Goal: Task Accomplishment & Management: Manage account settings

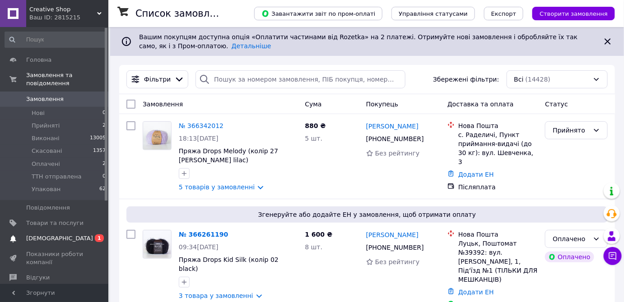
click at [46, 235] on span "[DEMOGRAPHIC_DATA]" at bounding box center [59, 239] width 67 height 8
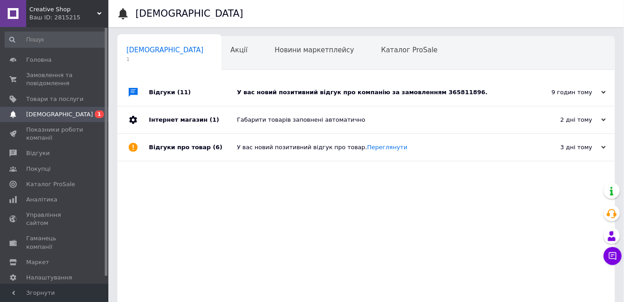
click at [376, 87] on div "У вас новий позитивний відгук про компанію за замовленням 365811896." at bounding box center [376, 92] width 279 height 27
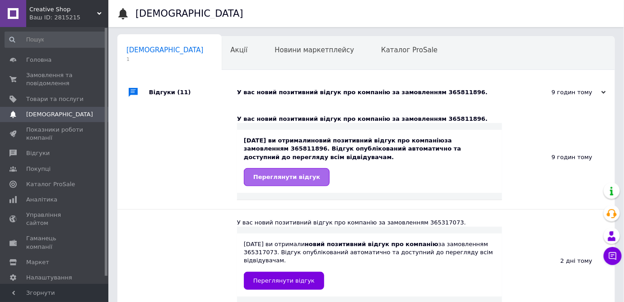
click at [303, 171] on link "Переглянути відгук" at bounding box center [287, 177] width 86 height 18
click at [222, 48] on div "Акції 0" at bounding box center [244, 54] width 44 height 34
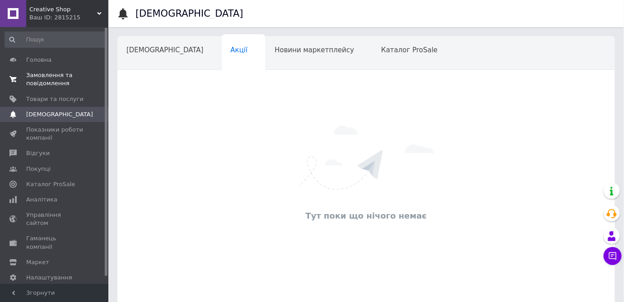
click at [57, 75] on span "Замовлення та повідомлення" at bounding box center [54, 79] width 57 height 16
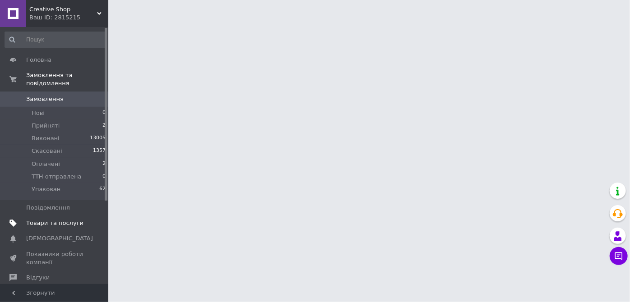
click at [52, 219] on span "Товари та послуги" at bounding box center [54, 223] width 57 height 8
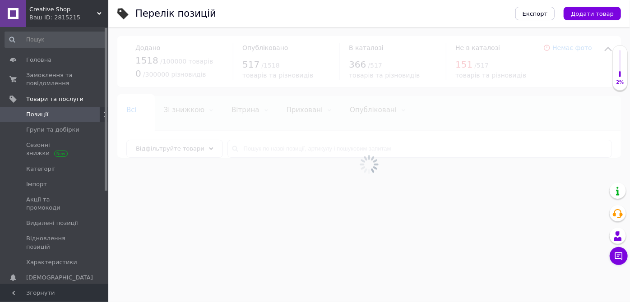
click at [100, 14] on icon at bounding box center [99, 13] width 5 height 5
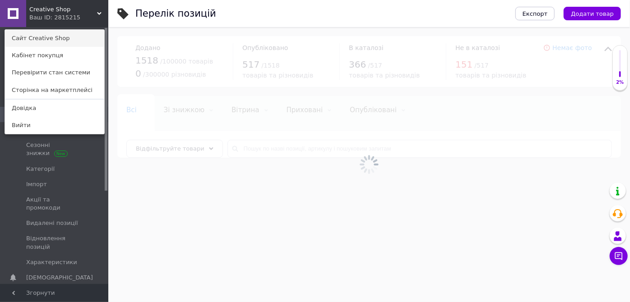
click at [44, 36] on link "Сайт Creative Shop" at bounding box center [54, 38] width 99 height 17
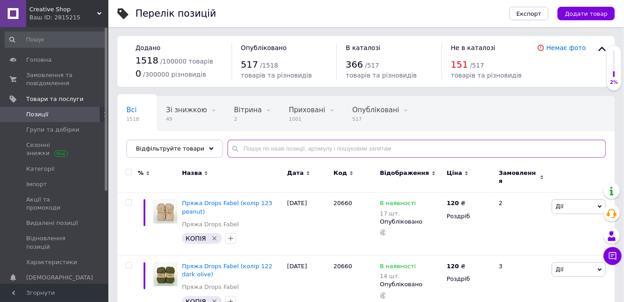
click at [242, 146] on input "text" at bounding box center [417, 149] width 378 height 18
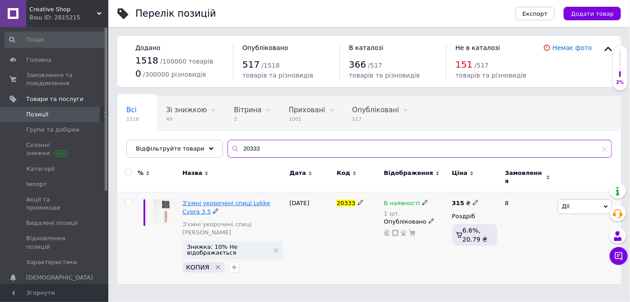
type input "20333"
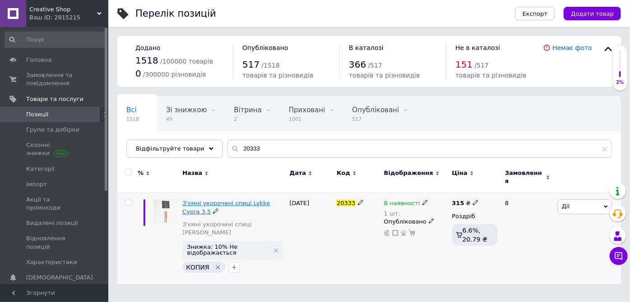
click at [242, 200] on span "З’ємні укорочені спиці Lykke Cypra 3,5" at bounding box center [226, 207] width 88 height 15
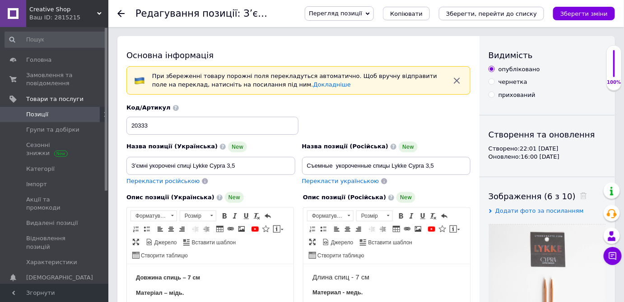
click at [33, 116] on span "Позиції" at bounding box center [37, 115] width 22 height 8
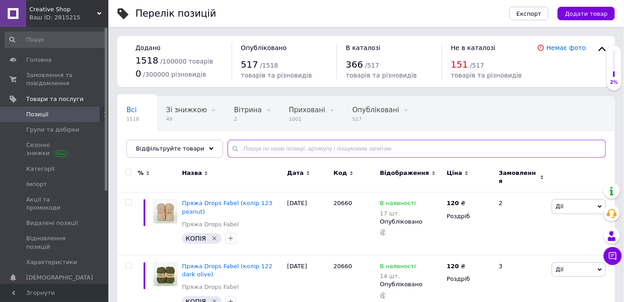
click at [246, 149] on input "text" at bounding box center [417, 149] width 378 height 18
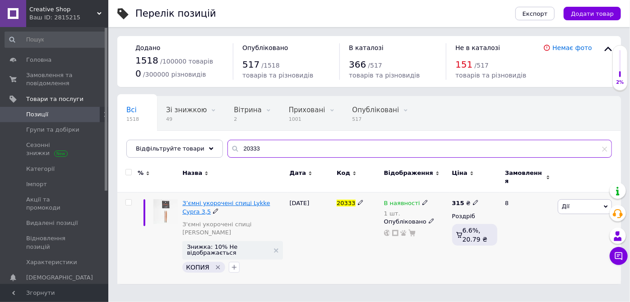
type input "20333"
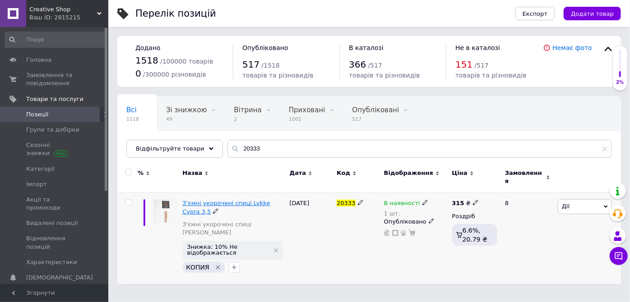
click at [258, 200] on span "З’ємні укорочені спиці Lykke Cypra 3,5" at bounding box center [226, 207] width 88 height 15
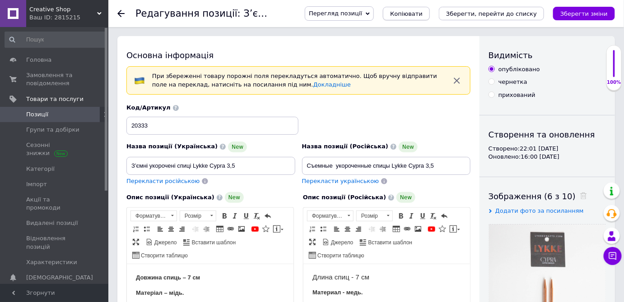
click at [423, 11] on span "Копіювати" at bounding box center [406, 13] width 33 height 7
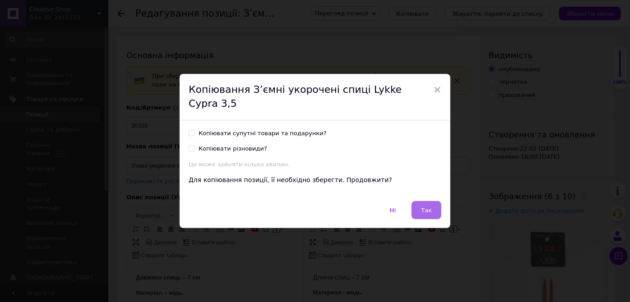
click at [427, 207] on span "Так" at bounding box center [426, 210] width 11 height 7
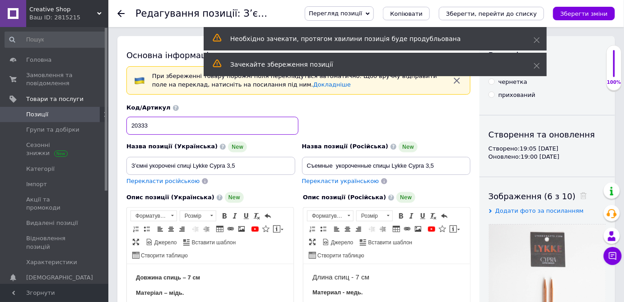
click at [137, 125] on input "20333" at bounding box center [212, 126] width 172 height 18
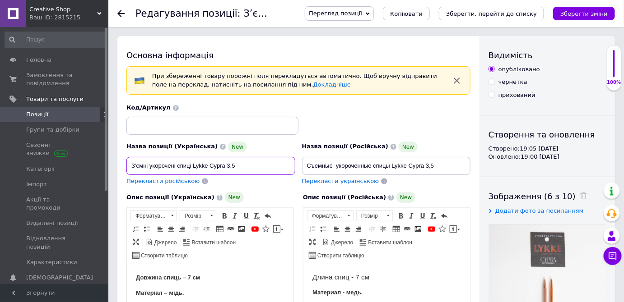
drag, startPoint x: 209, startPoint y: 163, endPoint x: 246, endPoint y: 167, distance: 36.7
click at [246, 167] on input "З’ємні укорочені спиці Lykke Cypra 3,5" at bounding box center [210, 166] width 169 height 18
drag, startPoint x: 209, startPoint y: 162, endPoint x: 232, endPoint y: 168, distance: 22.9
click at [232, 168] on input "З’ємні укорочені спиці Lykke Flight 2" at bounding box center [210, 166] width 169 height 18
type input "З’ємні укорочені спиці Lykke Flight 2"
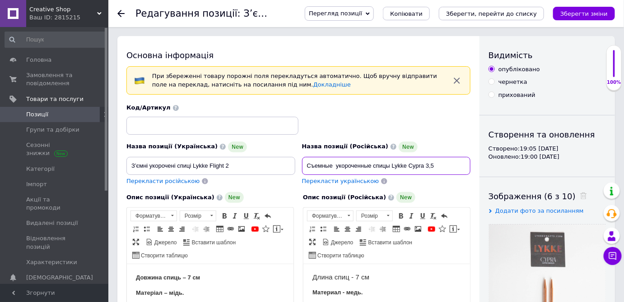
drag, startPoint x: 409, startPoint y: 164, endPoint x: 437, endPoint y: 167, distance: 28.1
click at [437, 167] on input "Съемные укороченные спицы Lykke Cypra 3,5" at bounding box center [386, 166] width 169 height 18
paste input "Flight 2"
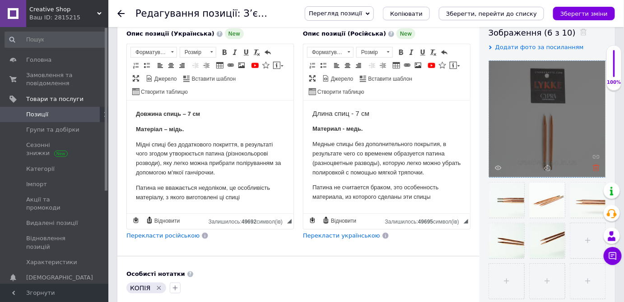
type input "Съемные укороченные спицы Lykke Flight 2"
click at [596, 169] on icon at bounding box center [596, 168] width 7 height 7
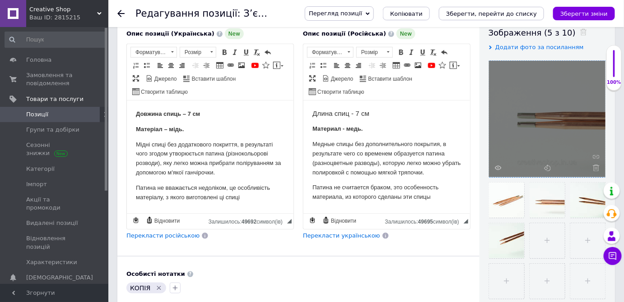
click at [596, 169] on icon at bounding box center [596, 168] width 7 height 7
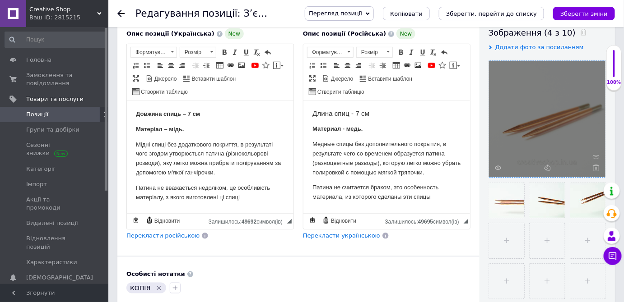
click at [596, 169] on icon at bounding box center [596, 168] width 7 height 7
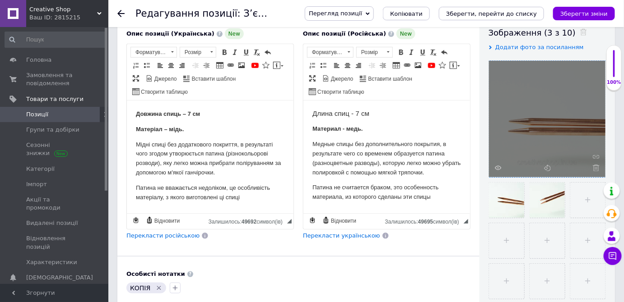
click at [596, 169] on icon at bounding box center [596, 168] width 7 height 7
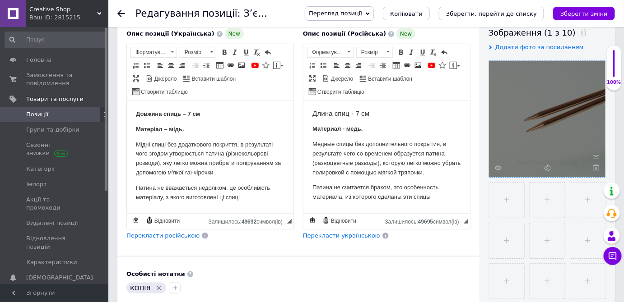
click at [596, 169] on icon at bounding box center [596, 168] width 7 height 7
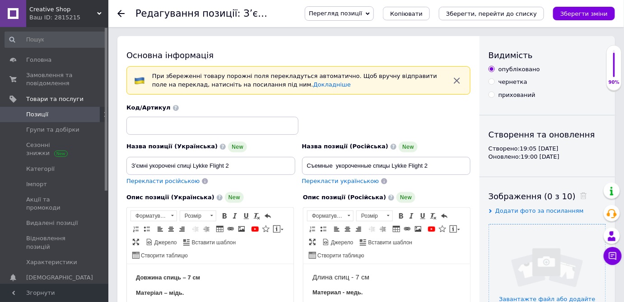
scroll to position [82, 0]
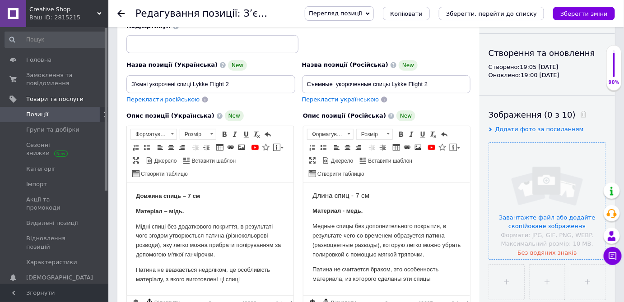
click at [98, 11] on icon at bounding box center [99, 13] width 5 height 5
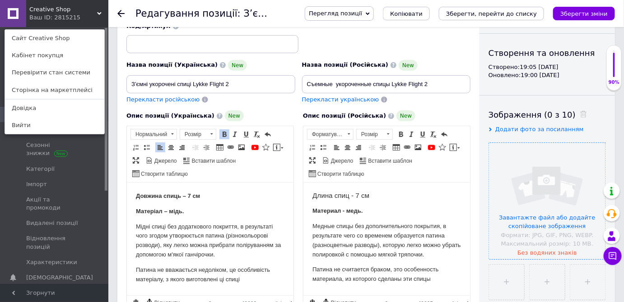
click at [173, 210] on strong "Матеріал – мідь." at bounding box center [159, 211] width 48 height 7
drag, startPoint x: 169, startPoint y: 211, endPoint x: 247, endPoint y: 215, distance: 78.2
click at [247, 215] on p "Матеріал – нержавіюча медична сталь." at bounding box center [209, 211] width 149 height 9
copy strong "нержавіюча медична сталь"
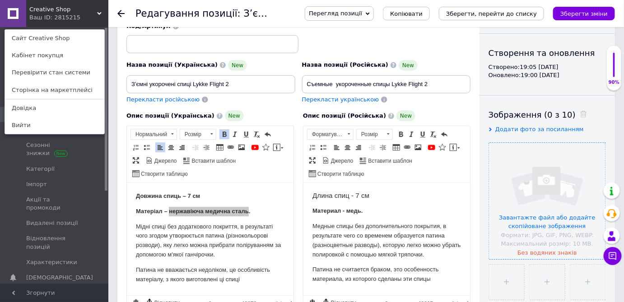
click at [350, 209] on strong "Материал - медь." at bounding box center [337, 210] width 51 height 7
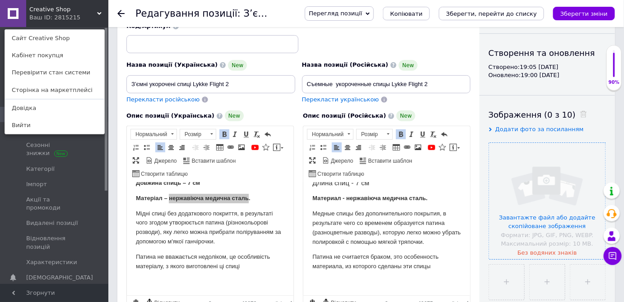
scroll to position [123, 0]
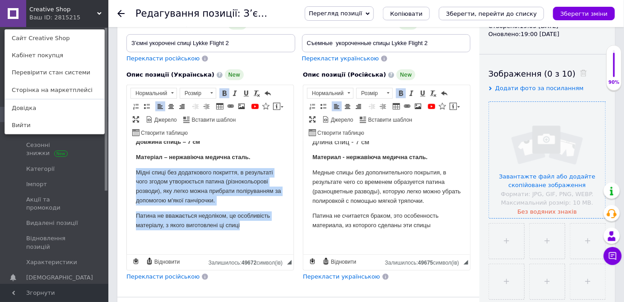
drag, startPoint x: 135, startPoint y: 171, endPoint x: 246, endPoint y: 226, distance: 123.6
click at [246, 226] on body "Довжина спиць – 7 см Матеріал – нержавіюча медична сталь. Мідні спиці без додат…" at bounding box center [209, 192] width 149 height 108
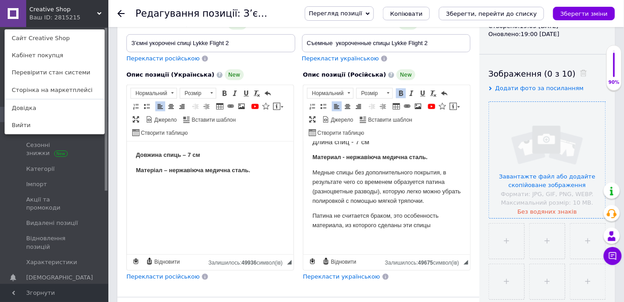
scroll to position [0, 0]
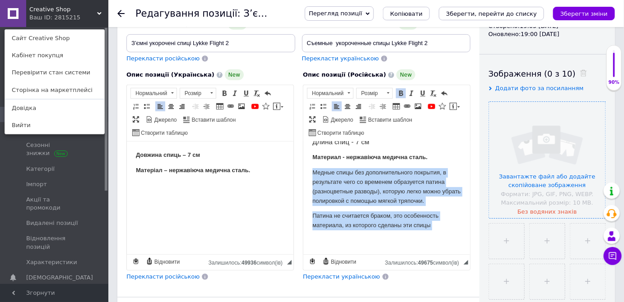
drag, startPoint x: 312, startPoint y: 171, endPoint x: 426, endPoint y: 237, distance: 131.5
click at [426, 237] on body "Длина спиц - 7 см Материал - нержавіюча медична сталь . Медные спицы без дополн…" at bounding box center [386, 192] width 149 height 108
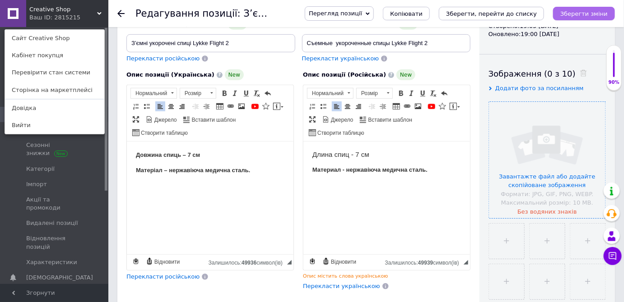
click at [599, 12] on icon "Зберегти зміни" at bounding box center [583, 13] width 47 height 7
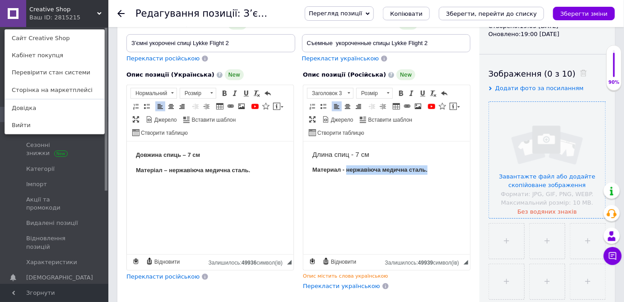
drag, startPoint x: 347, startPoint y: 170, endPoint x: 427, endPoint y: 173, distance: 79.5
click at [427, 173] on p "Материал - нержавіюча медична сталь." at bounding box center [386, 170] width 149 height 9
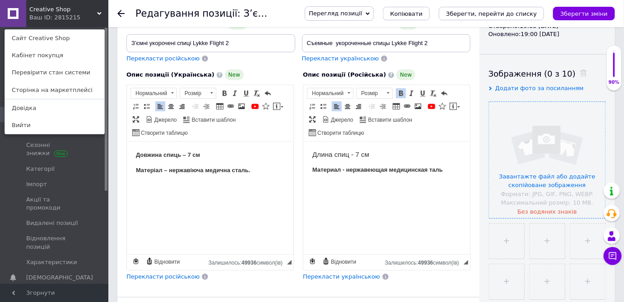
click at [429, 170] on strong "Материал - нержавеющая медицинская таль" at bounding box center [377, 170] width 130 height 7
click at [422, 210] on html "Длина спиц - 7 см Материал - нержавеющая медицинская сталь" at bounding box center [386, 178] width 167 height 73
click at [452, 172] on p "Материал - нержавеющая медицинская сталь" at bounding box center [386, 170] width 149 height 9
click at [593, 15] on icon "Зберегти зміни" at bounding box center [583, 13] width 47 height 7
click at [347, 171] on strong "Материал - нержавеющая медицинская сталь." at bounding box center [379, 170] width 135 height 7
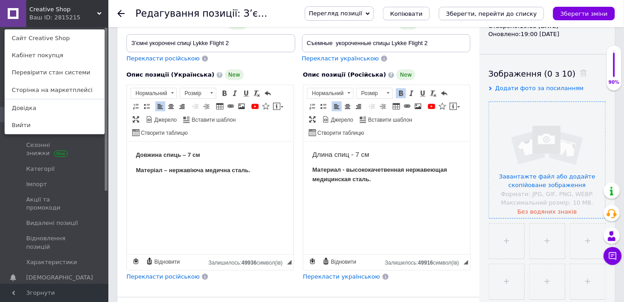
click at [332, 179] on strong "Материал - высококачетвенная нержавеющая медицинская сталь." at bounding box center [379, 175] width 135 height 16
click at [168, 170] on strong "Матеріал – нержавіюча медична сталь." at bounding box center [192, 170] width 114 height 7
click at [259, 170] on strong "Матеріал – високоякысна нержавіюча медична сталь." at bounding box center [204, 175] width 138 height 16
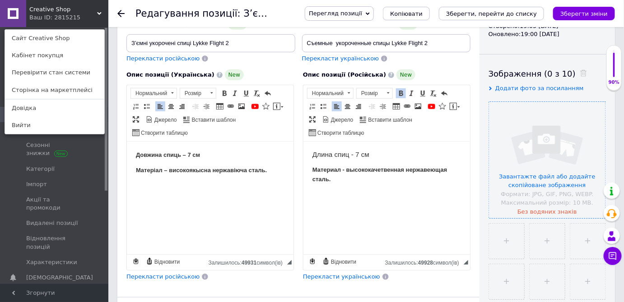
click at [250, 210] on html "Довжина спиць – 7 см Матеріал – високоякысна нержавіюча сталь." at bounding box center [209, 178] width 167 height 73
click at [199, 170] on strong "Матеріал – високоякысна нержавіюча сталь." at bounding box center [200, 170] width 131 height 7
click at [207, 207] on html "Довжина спиць – 7 см Матеріал – високоякісна нержавіюча сталь." at bounding box center [209, 178] width 167 height 73
click at [380, 170] on strong "Материал - высококачетвенная нержавеющая сталь." at bounding box center [379, 175] width 135 height 16
click at [381, 210] on p "Редактор, 58CAD7E6-9253-46EF-89E2-076C3E99F5D8" at bounding box center [386, 210] width 149 height 9
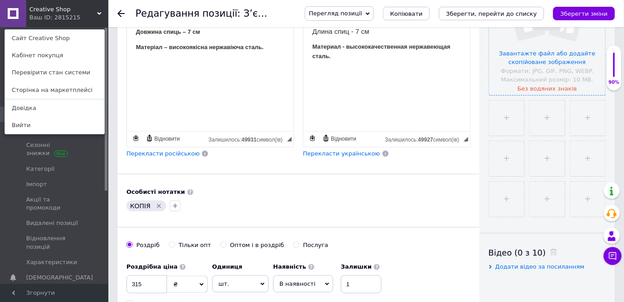
scroll to position [287, 0]
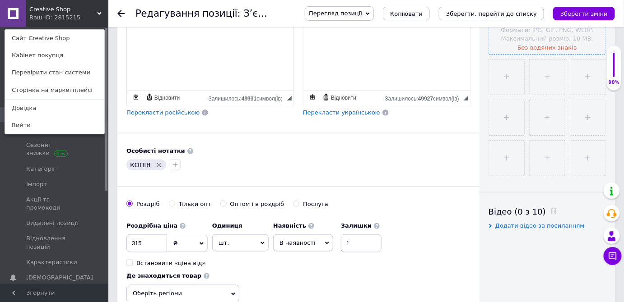
click at [158, 162] on icon "Видалити мітку" at bounding box center [158, 165] width 7 height 7
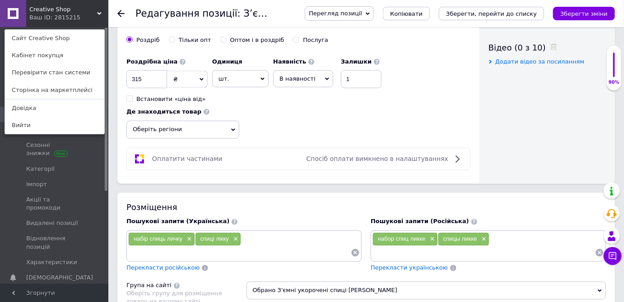
scroll to position [123, 0]
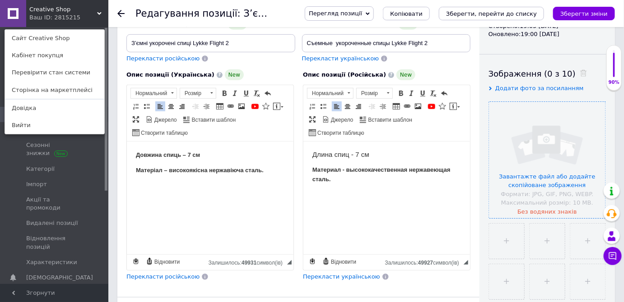
click at [545, 144] on input "file" at bounding box center [547, 160] width 116 height 116
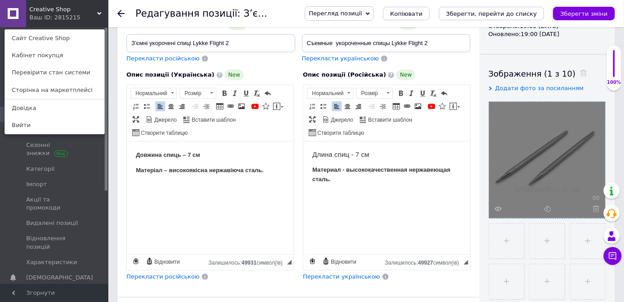
scroll to position [0, 0]
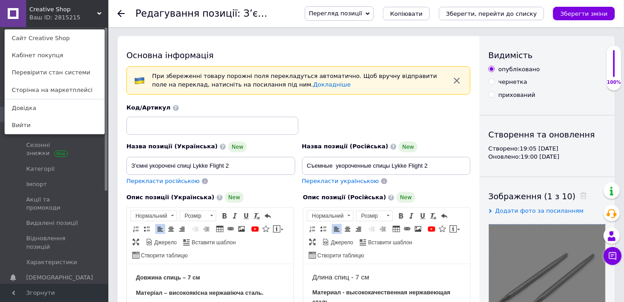
click at [456, 80] on icon "button" at bounding box center [457, 81] width 6 height 6
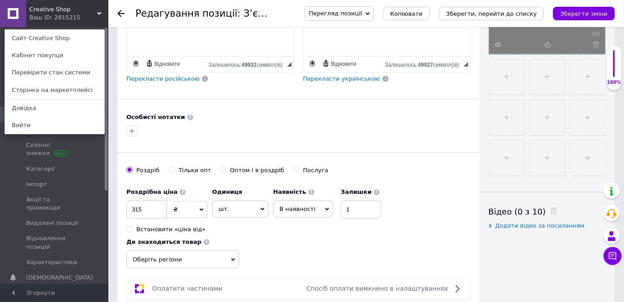
scroll to position [328, 0]
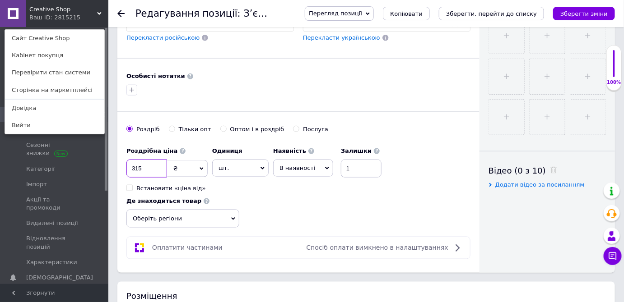
click at [137, 166] on input "315" at bounding box center [146, 169] width 41 height 18
type input "407"
click at [291, 170] on span "В наявності" at bounding box center [303, 168] width 60 height 17
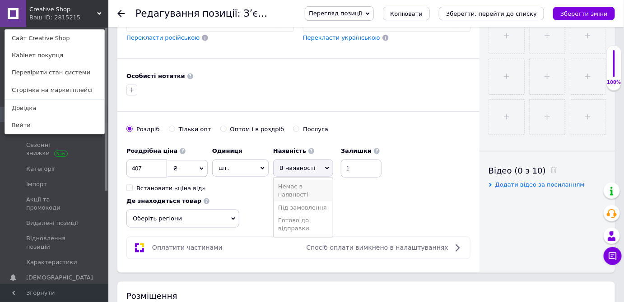
click at [293, 189] on li "Немає в наявності" at bounding box center [303, 191] width 59 height 21
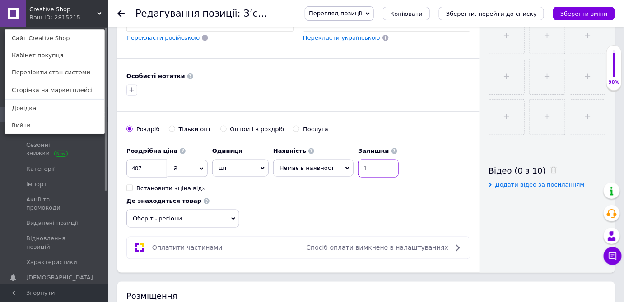
click at [363, 169] on input "1" at bounding box center [378, 169] width 41 height 18
click at [357, 205] on div "Роздрібна ціна 407 ₴ $ EUR CHF GBP ¥ PLN ₸ MDL HUF KGS CNY TRY KRW lei Встанови…" at bounding box center [298, 186] width 344 height 86
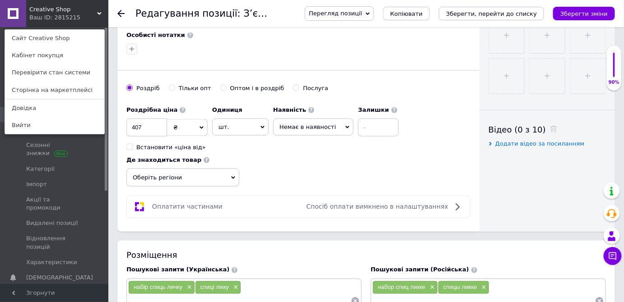
scroll to position [492, 0]
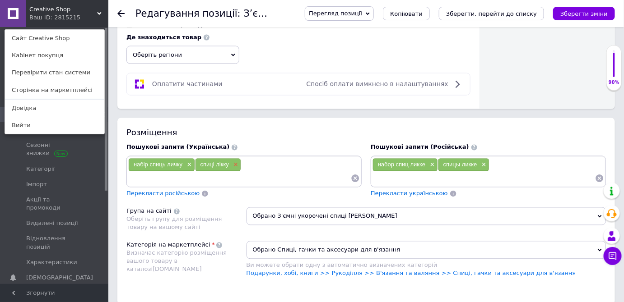
click at [232, 162] on span "×" at bounding box center [234, 166] width 7 height 8
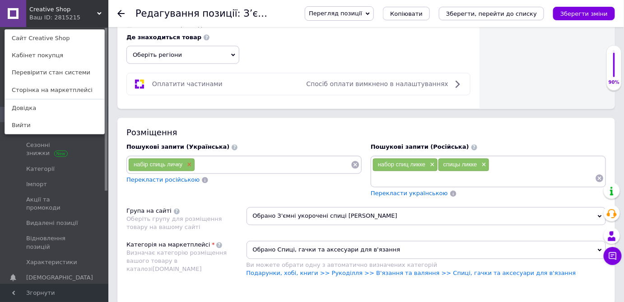
click at [189, 162] on span "×" at bounding box center [188, 166] width 7 height 8
click at [155, 159] on input at bounding box center [244, 165] width 232 height 14
click at [155, 159] on input "спиці" at bounding box center [244, 165] width 232 height 14
type input "спиці ліке"
type input "спиці lykke"
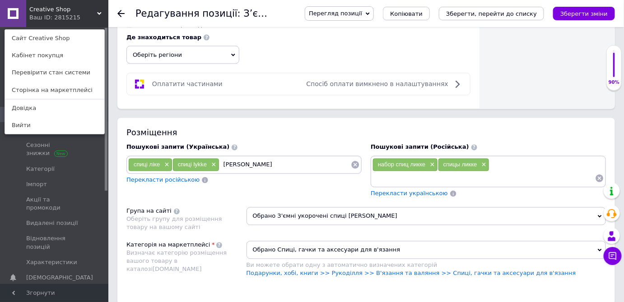
type input "lykke flight"
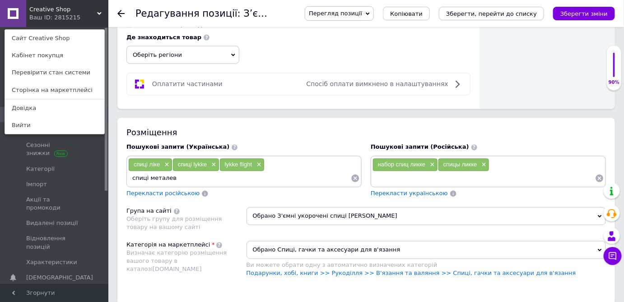
type input "спиці металеві"
type input "спиці з'ємні"
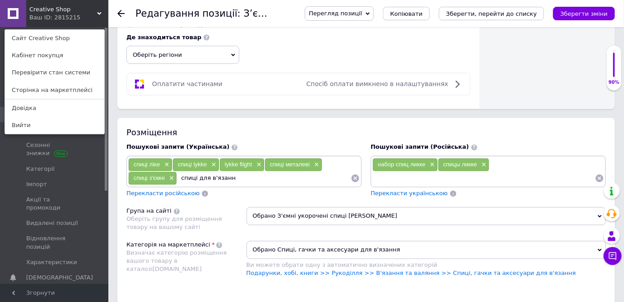
type input "спиці для в'язання"
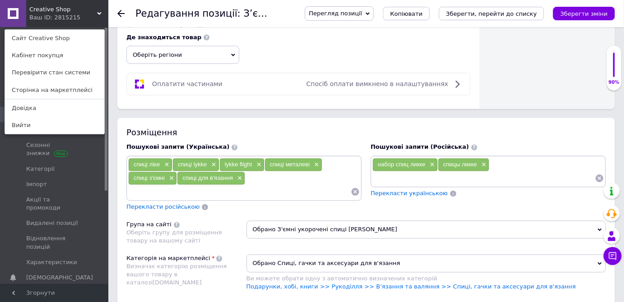
click at [510, 164] on div "набор спиц ликке × спицы ликке ×" at bounding box center [488, 171] width 232 height 27
click at [415, 173] on input at bounding box center [483, 179] width 223 height 14
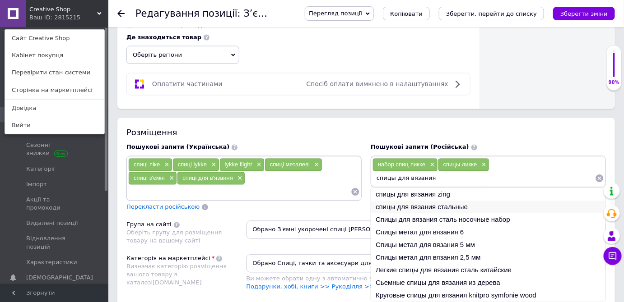
type input "спицы для вязания"
click at [428, 201] on li "спицы для вязания стальные" at bounding box center [488, 207] width 234 height 13
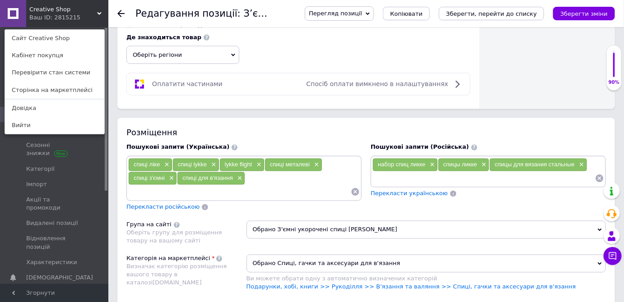
click at [406, 176] on input at bounding box center [483, 179] width 223 height 14
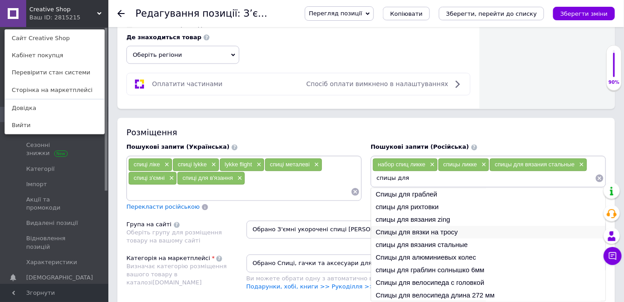
type input "спицы для"
click at [451, 229] on li "Спицы для вязки на тросу" at bounding box center [488, 233] width 234 height 13
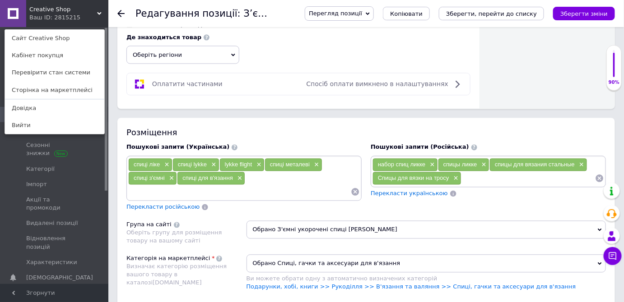
click at [484, 176] on input at bounding box center [528, 179] width 134 height 14
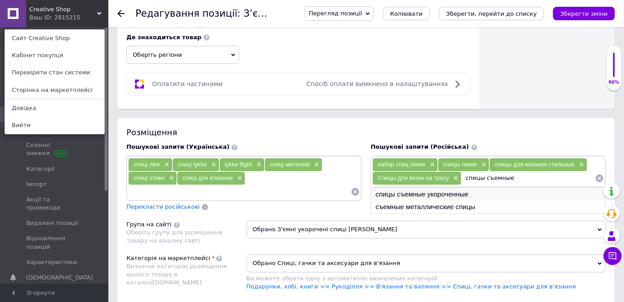
type input "спицы съемные"
click at [451, 189] on li "спицы съемные укороченные" at bounding box center [488, 195] width 234 height 13
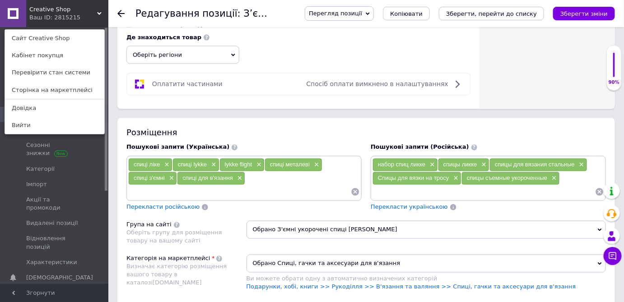
click at [451, 189] on input at bounding box center [483, 193] width 223 height 14
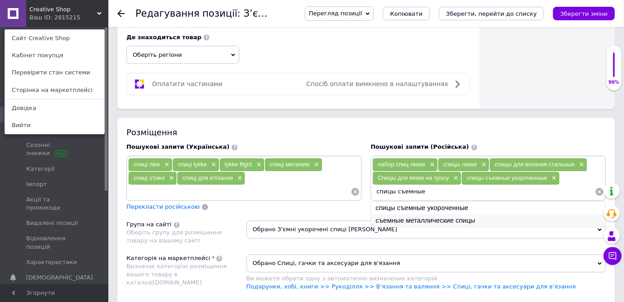
type input "спицы съемные"
click at [447, 218] on li "съемные металлические спицы" at bounding box center [488, 221] width 234 height 13
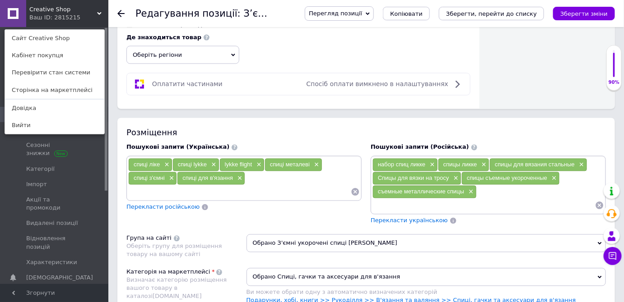
click at [299, 177] on div "спиці ліке × спиці lykke × lykke flight × спиці металеві × спиці з'ємні × спиці…" at bounding box center [244, 178] width 232 height 41
click at [254, 175] on div "спиці ліке × спиці lykke × lykke flight × спиці металеві × спиці з'ємні × спиці…" at bounding box center [244, 178] width 232 height 41
click at [170, 188] on input at bounding box center [239, 193] width 223 height 14
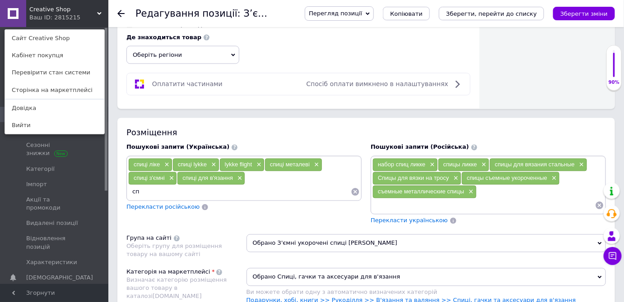
type input "с"
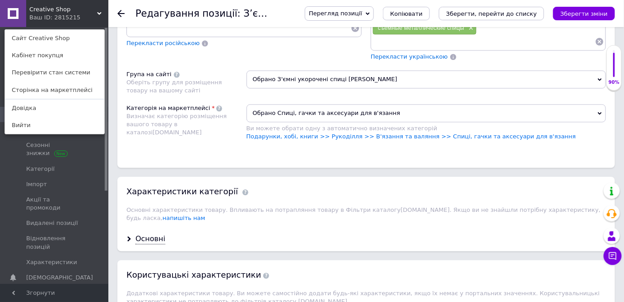
scroll to position [697, 0]
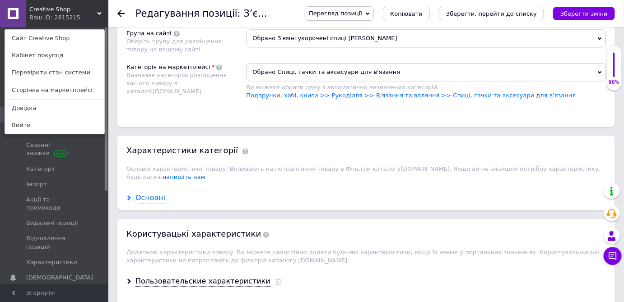
click at [145, 193] on div "Основні" at bounding box center [150, 198] width 30 height 10
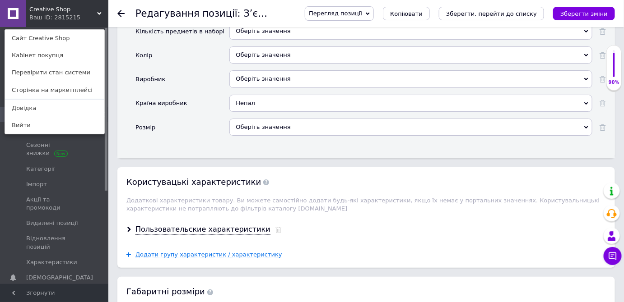
scroll to position [1067, 0]
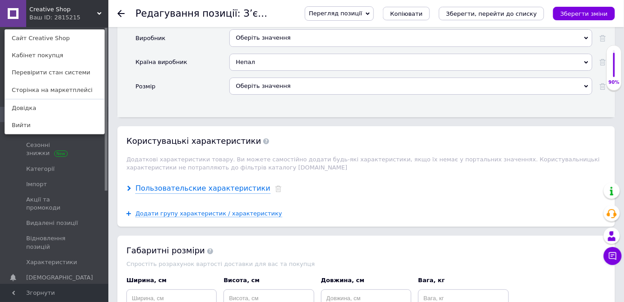
click at [201, 184] on div "Пользовательские характеристики" at bounding box center [202, 189] width 135 height 10
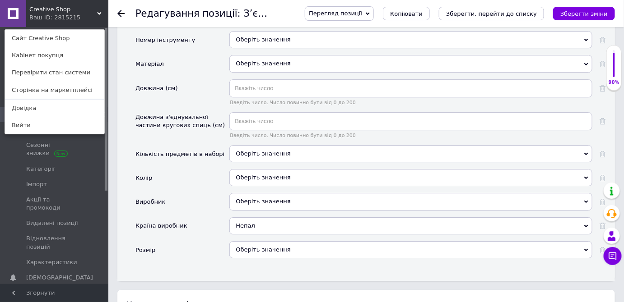
scroll to position [943, 0]
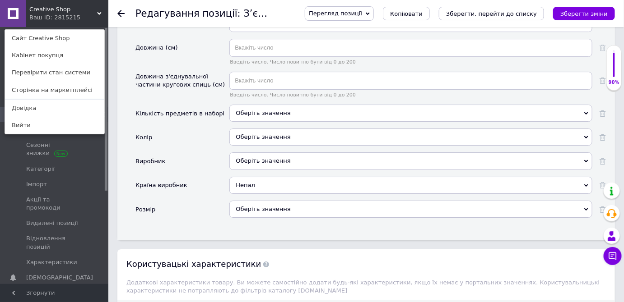
click at [262, 153] on div "Оберіть значення" at bounding box center [410, 161] width 363 height 17
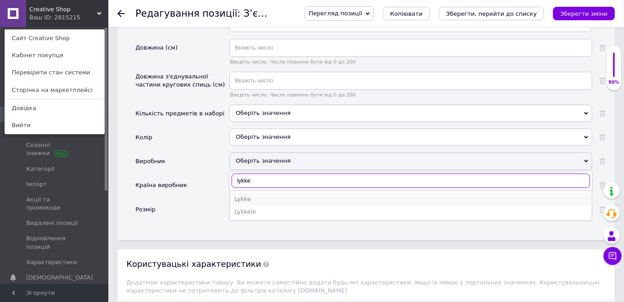
type input "lykke"
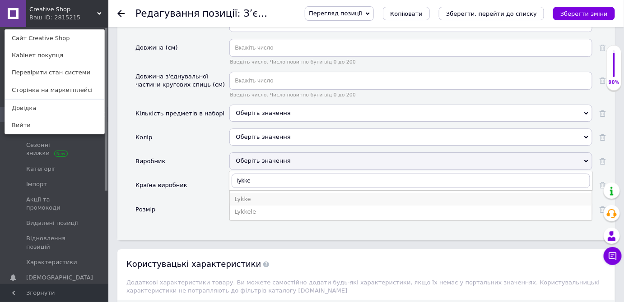
click at [247, 195] on div "Lykke" at bounding box center [410, 199] width 353 height 8
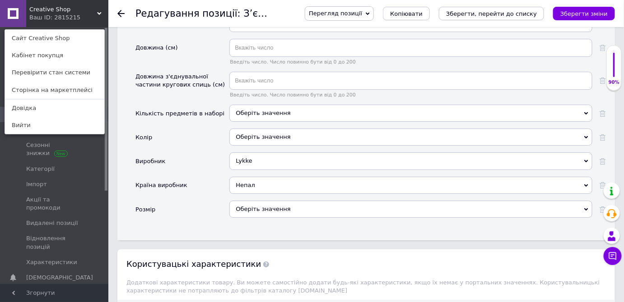
scroll to position [1026, 0]
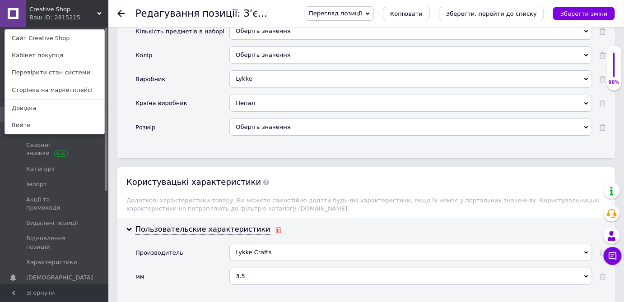
click at [275, 227] on icon at bounding box center [278, 230] width 7 height 6
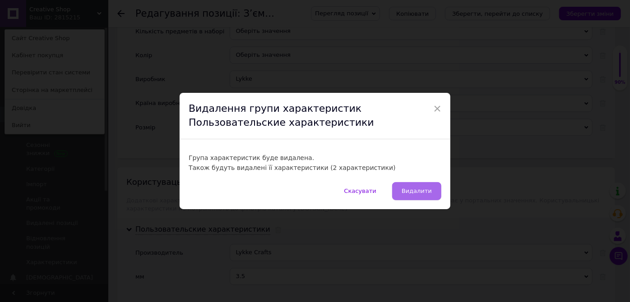
click at [421, 188] on span "Видалити" at bounding box center [417, 191] width 30 height 7
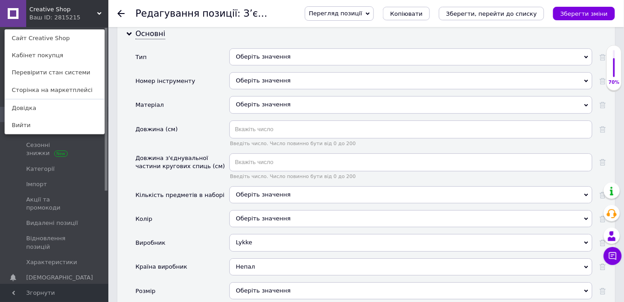
scroll to position [739, 0]
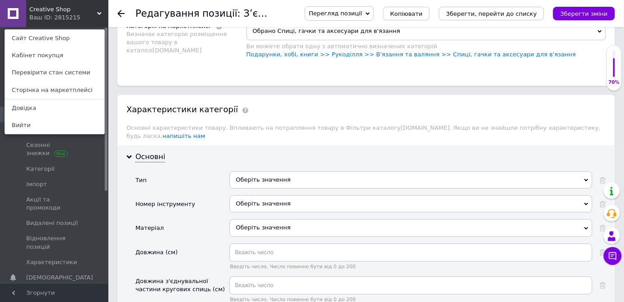
click at [268, 172] on div "Оберіть значення" at bounding box center [410, 180] width 363 height 17
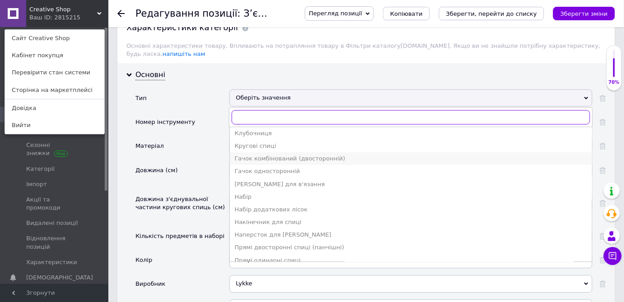
scroll to position [82, 0]
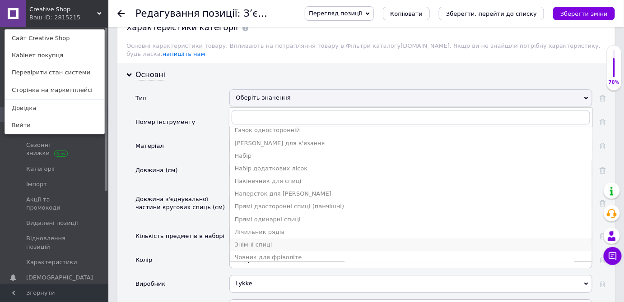
click at [256, 241] on div "Знімні спиці" at bounding box center [410, 245] width 353 height 8
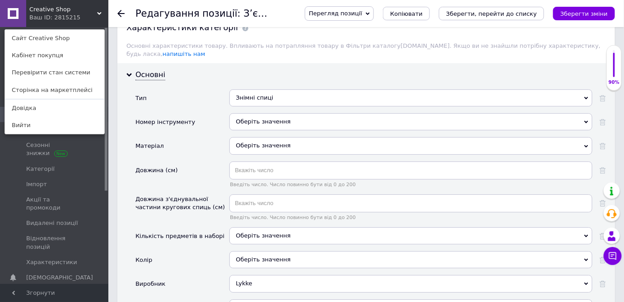
click at [263, 113] on div "Оберіть значення" at bounding box center [410, 121] width 363 height 17
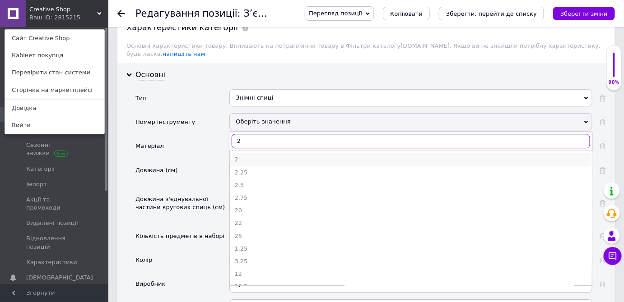
type input "2"
click at [236, 156] on div "2" at bounding box center [410, 160] width 353 height 8
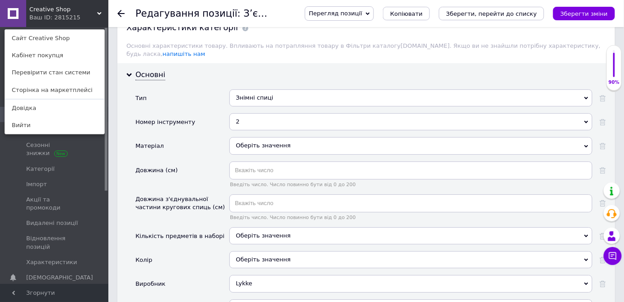
click at [257, 137] on div "Оберіть значення" at bounding box center [410, 145] width 363 height 17
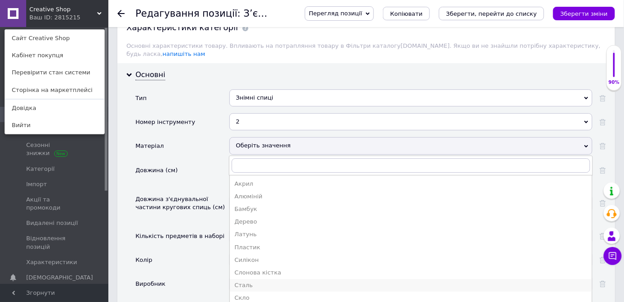
click at [243, 282] on div "Сталь" at bounding box center [410, 286] width 353 height 8
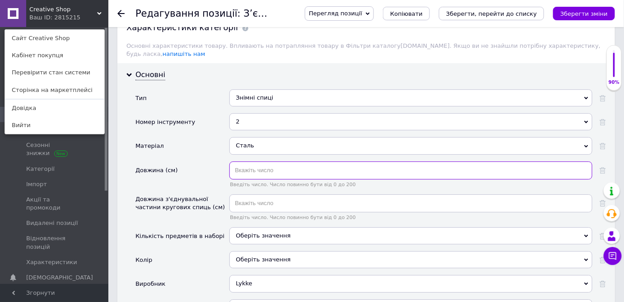
click at [241, 162] on input "text" at bounding box center [410, 171] width 363 height 18
type input "7"
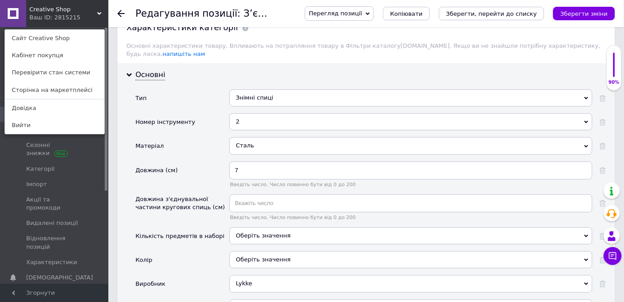
click at [370, 182] on span "Введіть число. Число повинно бути від 0 до 200" at bounding box center [410, 185] width 363 height 6
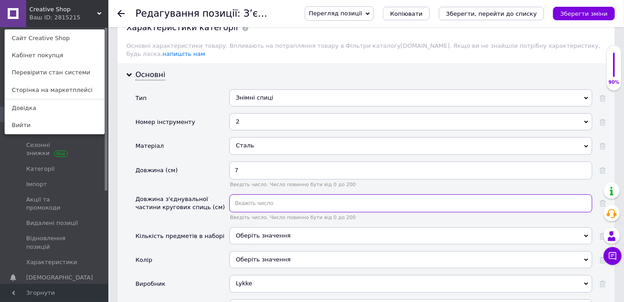
click at [267, 195] on input "text" at bounding box center [410, 204] width 363 height 18
type input "2"
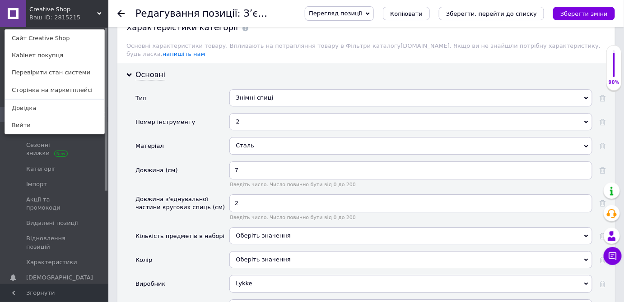
click at [215, 202] on div "Довжина з'єднувальної частини кругових спиць (см)" at bounding box center [182, 211] width 94 height 33
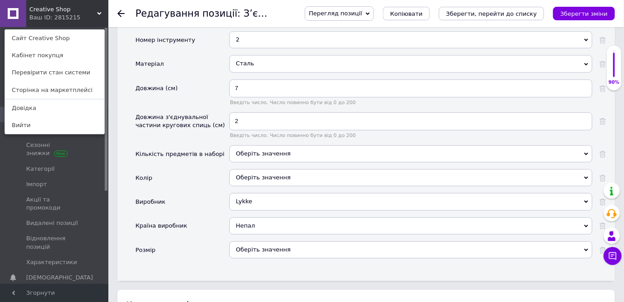
scroll to position [985, 0]
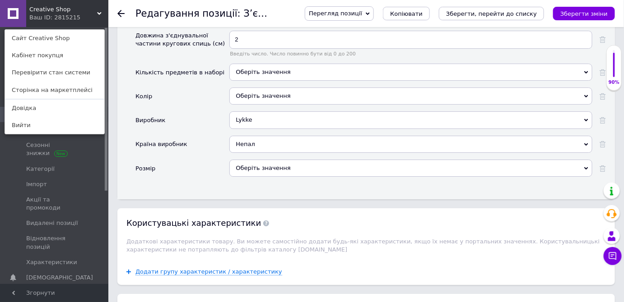
click at [278, 160] on div "Оберіть значення" at bounding box center [410, 168] width 363 height 17
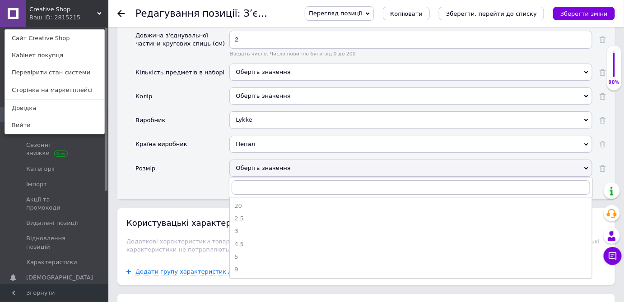
click at [278, 160] on div "Оберіть значення" at bounding box center [410, 168] width 363 height 17
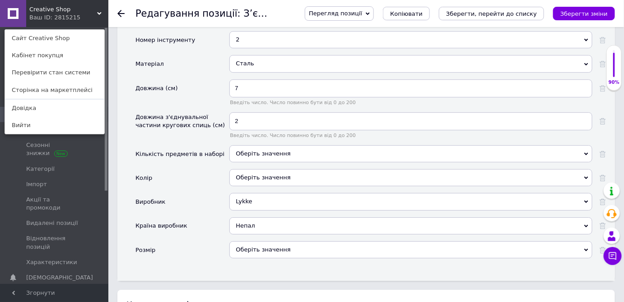
scroll to position [943, 0]
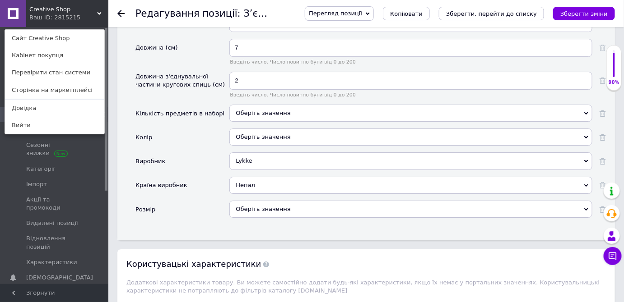
click at [264, 201] on div "Оберіть значення" at bounding box center [410, 209] width 363 height 17
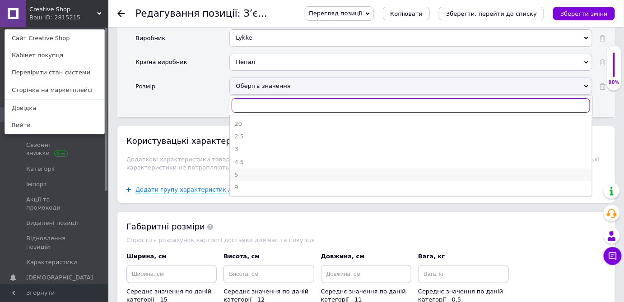
scroll to position [1108, 0]
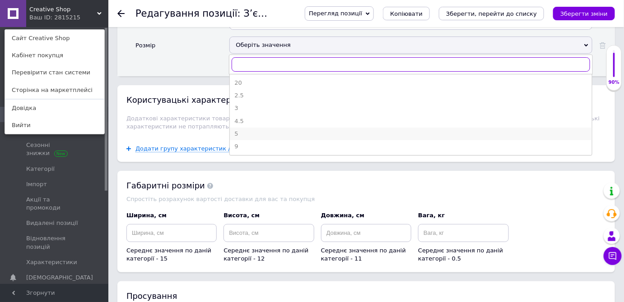
type input "2"
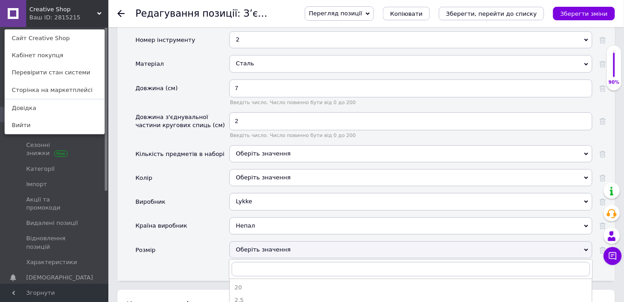
click at [204, 255] on div "Основні Тип Знімні спиці Допоміжна спиця Тримач для пряжі Голка для зшивання Кл…" at bounding box center [365, 131] width 497 height 300
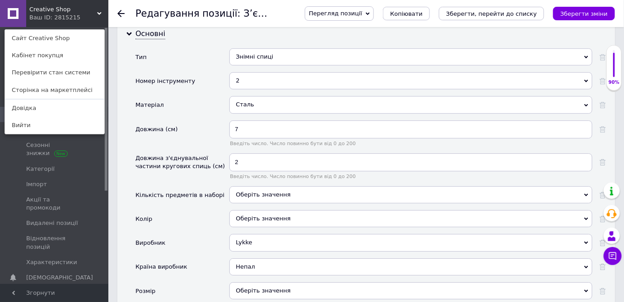
scroll to position [780, 0]
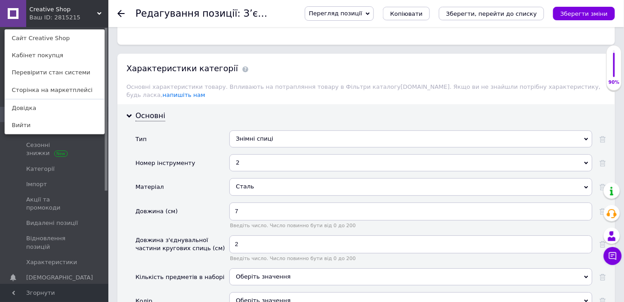
click at [250, 154] on div "2" at bounding box center [410, 162] width 363 height 17
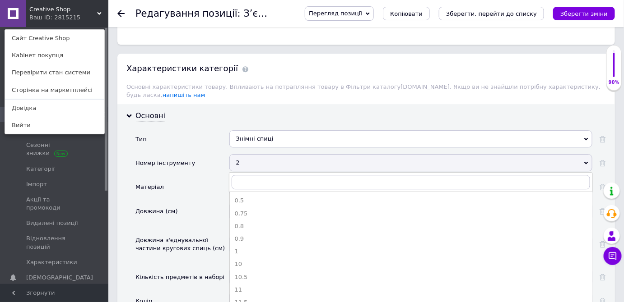
click at [250, 154] on div "2" at bounding box center [410, 162] width 363 height 17
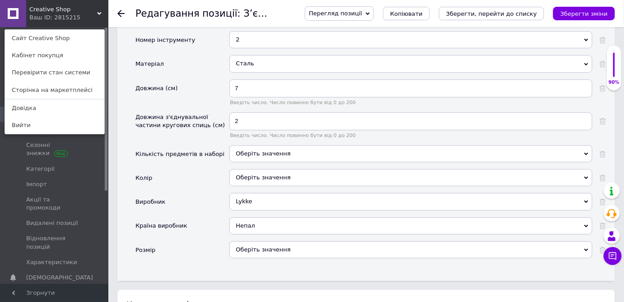
scroll to position [943, 0]
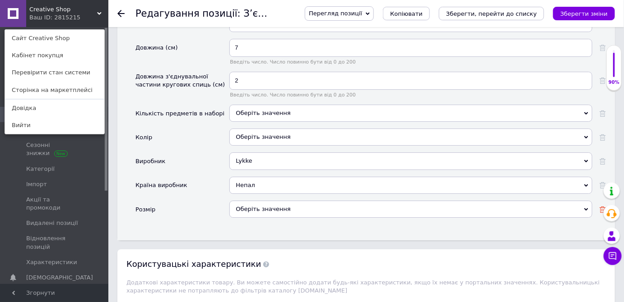
click at [599, 207] on icon at bounding box center [602, 210] width 6 height 6
click at [603, 207] on icon at bounding box center [602, 210] width 6 height 6
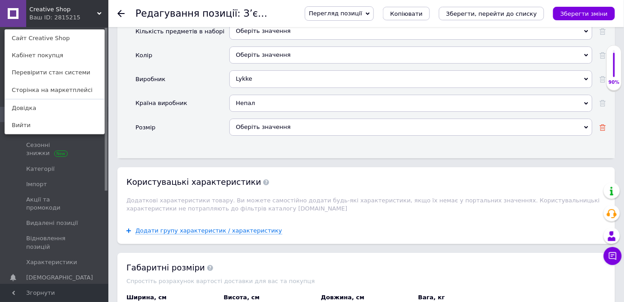
click at [603, 125] on icon at bounding box center [602, 128] width 6 height 6
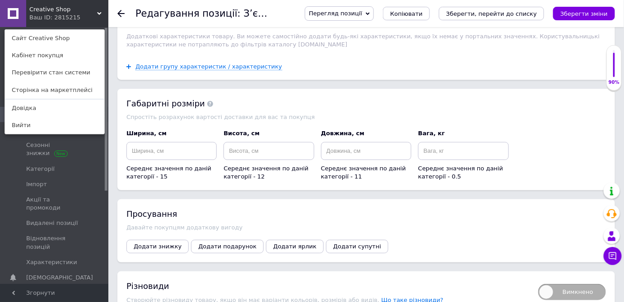
scroll to position [1231, 0]
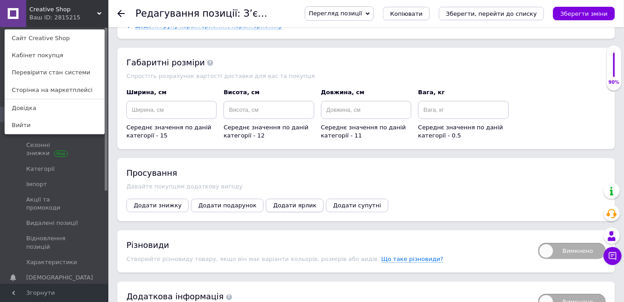
click at [277, 202] on span "Додати ярлик" at bounding box center [294, 205] width 43 height 7
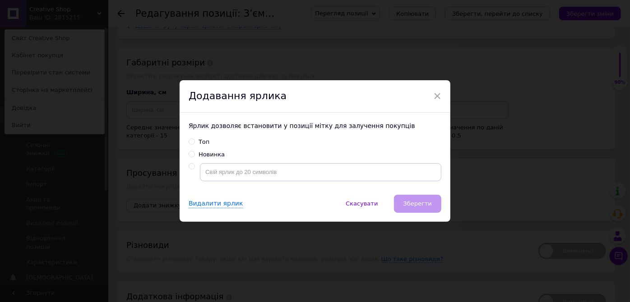
click at [190, 154] on input "Новинка" at bounding box center [192, 154] width 6 height 6
radio input "true"
click at [419, 209] on button "Зберегти" at bounding box center [417, 204] width 47 height 18
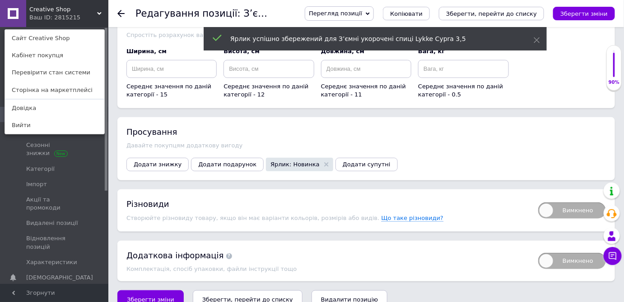
scroll to position [1273, 0]
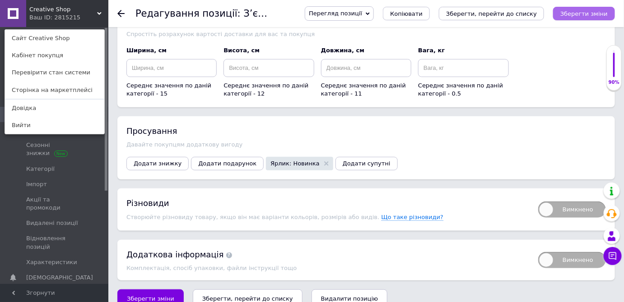
click at [592, 17] on icon "Зберегти зміни" at bounding box center [583, 13] width 47 height 7
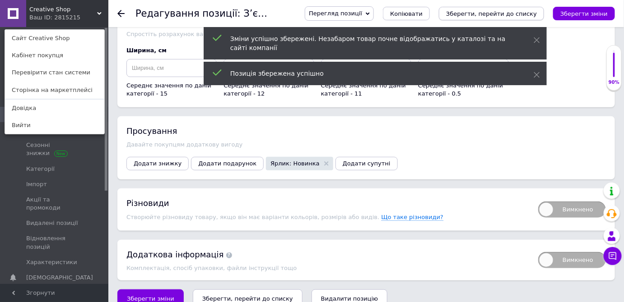
click at [491, 13] on icon "Зберегти, перейти до списку" at bounding box center [491, 13] width 91 height 7
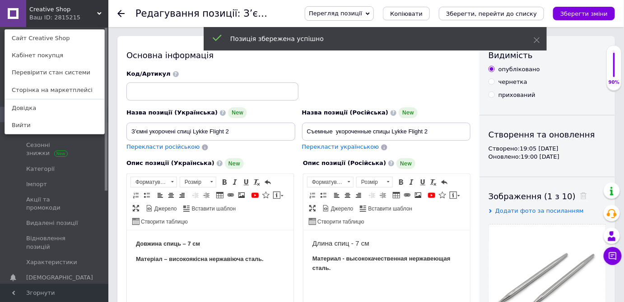
click at [88, 16] on div "Creative Shop Ваш ID: 2815215 Сайт Creative Shop Кабінет покупця Перевірити ста…" at bounding box center [54, 13] width 108 height 27
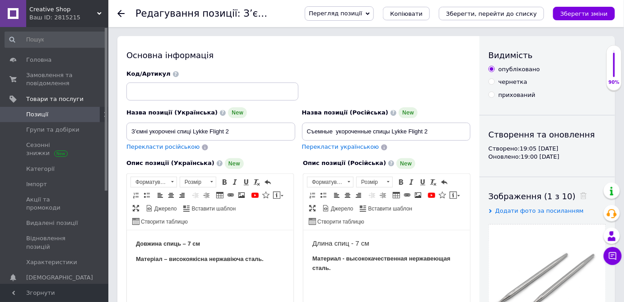
click at [44, 115] on span "Позиції" at bounding box center [37, 115] width 22 height 8
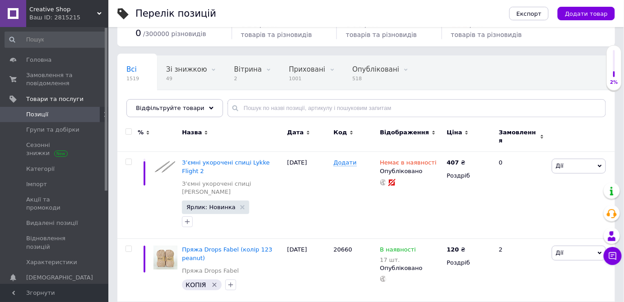
scroll to position [82, 0]
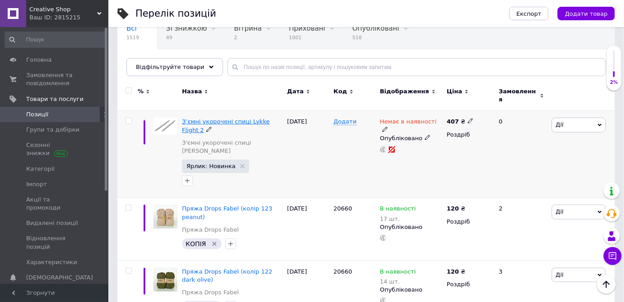
click at [212, 118] on span "З’ємні укорочені спиці Lykke Flight 2" at bounding box center [226, 125] width 88 height 15
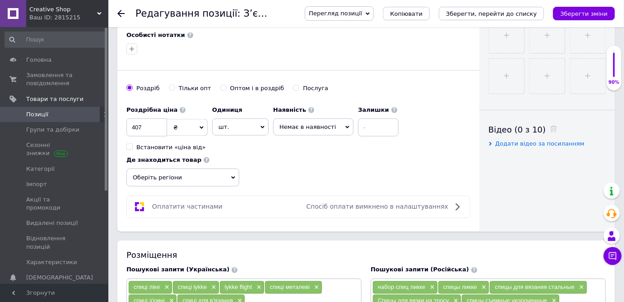
scroll to position [410, 0]
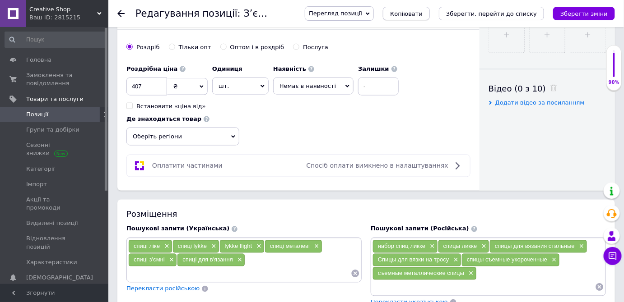
click at [423, 14] on span "Копіювати" at bounding box center [406, 13] width 33 height 7
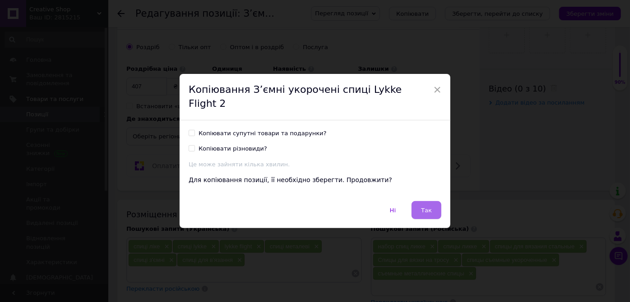
click at [431, 205] on button "Так" at bounding box center [427, 210] width 30 height 18
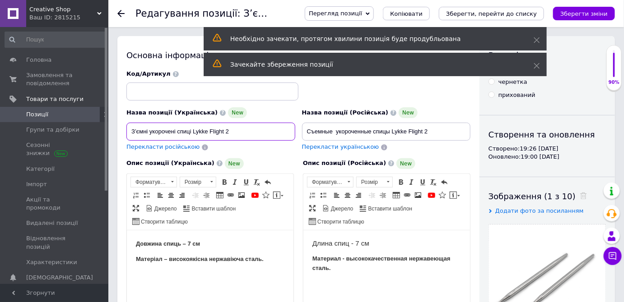
click at [263, 130] on input "З’ємні укорочені спиці Lykke Flight 2" at bounding box center [210, 132] width 169 height 18
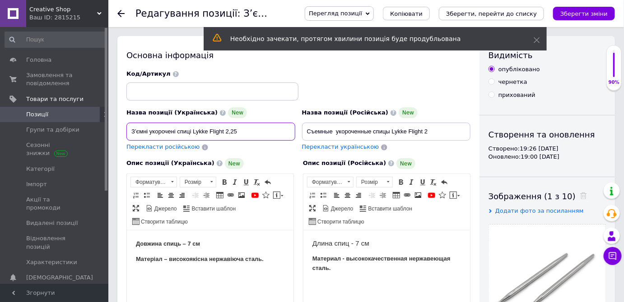
type input "З’ємні укорочені спиці Lykke Flight 2,25"
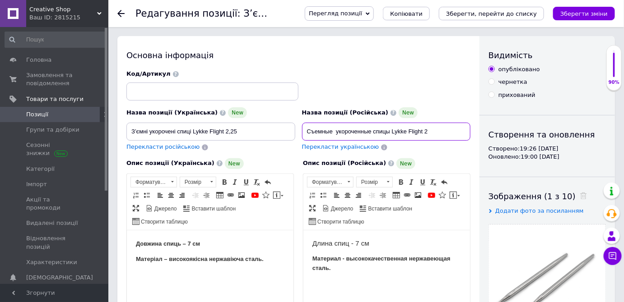
click at [434, 131] on input "Съемные укороченные спицы Lykke Flight 2" at bounding box center [386, 132] width 169 height 18
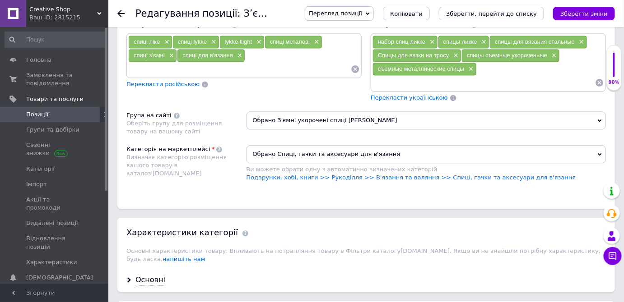
scroll to position [739, 0]
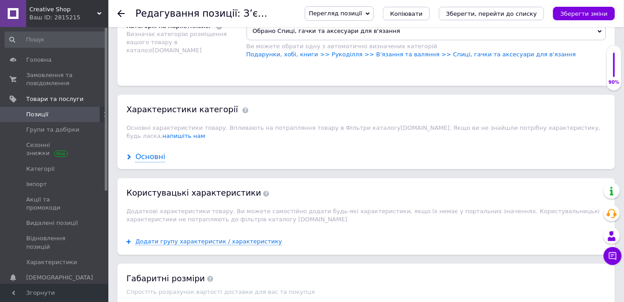
type input "Съемные укороченные спицы Lykke Flight 2,25"
click at [158, 152] on div "Основні" at bounding box center [150, 157] width 30 height 10
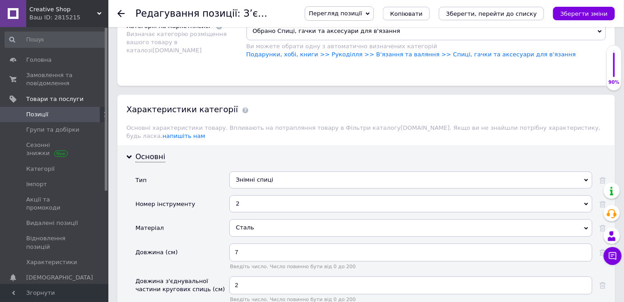
click at [253, 195] on div "2" at bounding box center [410, 203] width 363 height 17
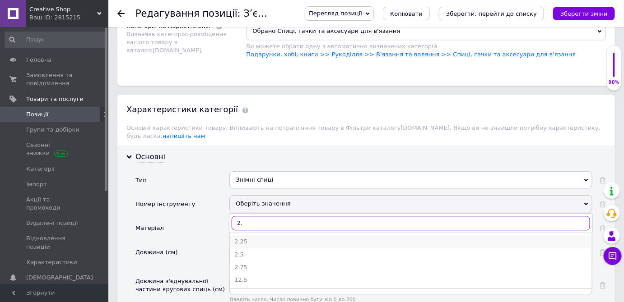
type input "2."
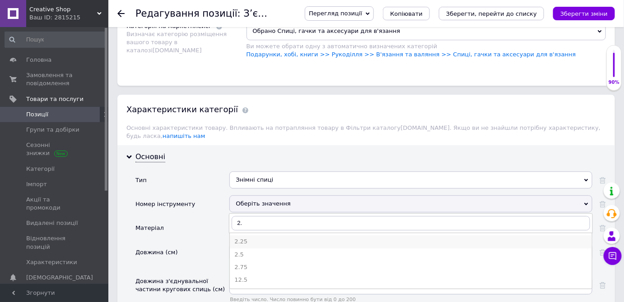
click at [246, 238] on div "2.25" at bounding box center [410, 242] width 353 height 8
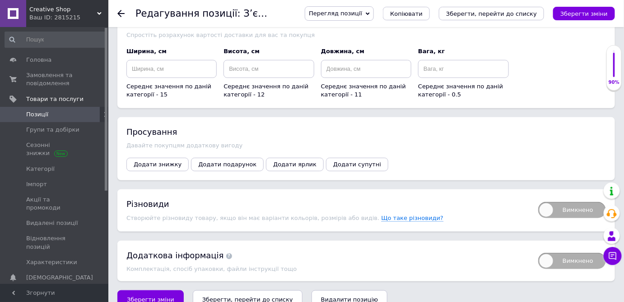
scroll to position [1273, 0]
click at [240, 296] on icon "Зберегти, перейти до списку" at bounding box center [247, 299] width 91 height 7
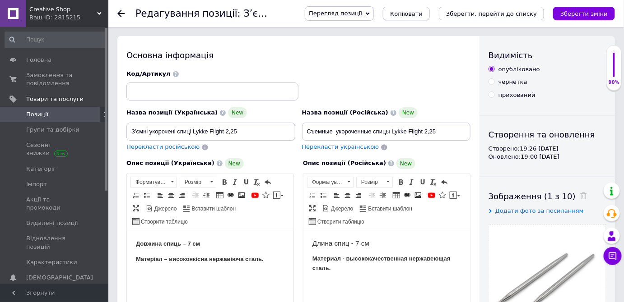
click at [423, 14] on span "Копіювати" at bounding box center [406, 13] width 33 height 7
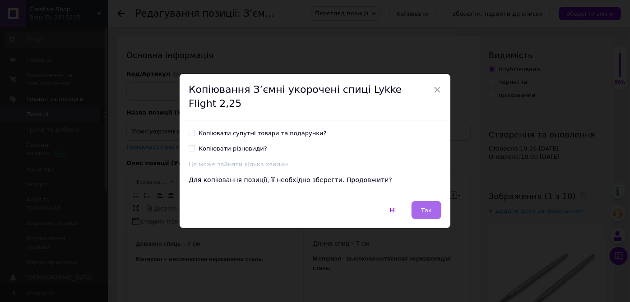
click at [436, 202] on button "Так" at bounding box center [427, 210] width 30 height 18
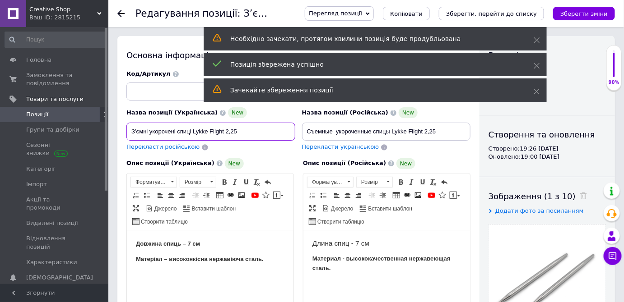
click at [232, 131] on input "З’ємні укорочені спиці Lykke Flight 2,25" at bounding box center [210, 132] width 169 height 18
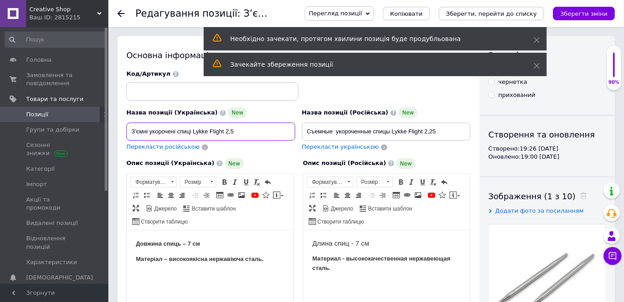
type input "З’ємні укорочені спиці Lykke Flight 2,5"
click at [432, 130] on input "Съемные укороченные спицы Lykke Flight 2,25" at bounding box center [386, 132] width 169 height 18
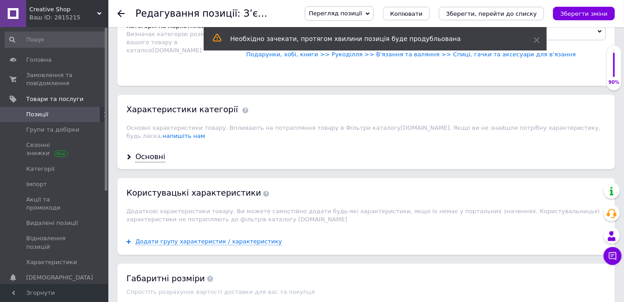
scroll to position [780, 0]
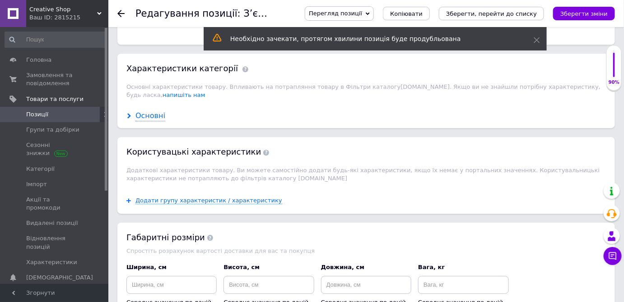
type input "Съемные укороченные спицы Lykke Flight 2,5"
click at [152, 111] on div "Основні" at bounding box center [150, 116] width 30 height 10
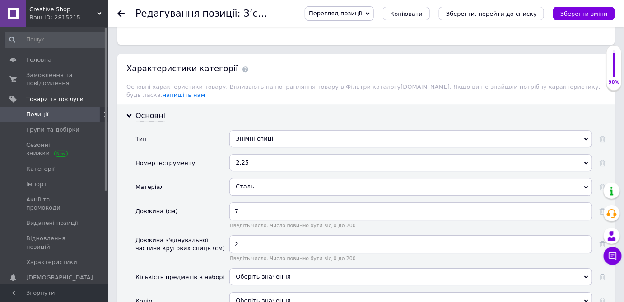
click at [250, 154] on div "2.25" at bounding box center [410, 162] width 363 height 17
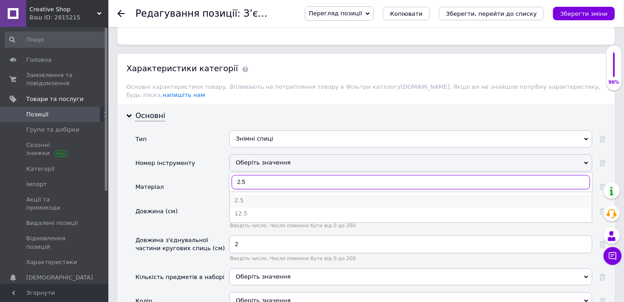
type input "2.5"
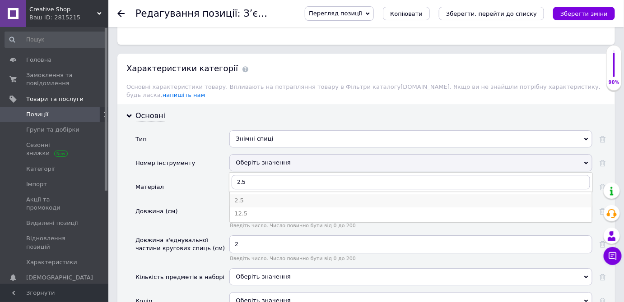
click at [246, 197] on div "2.5" at bounding box center [410, 201] width 353 height 8
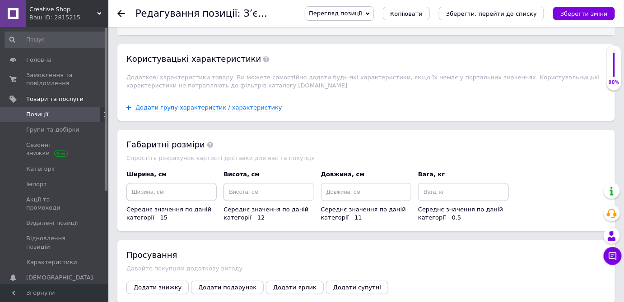
scroll to position [1273, 0]
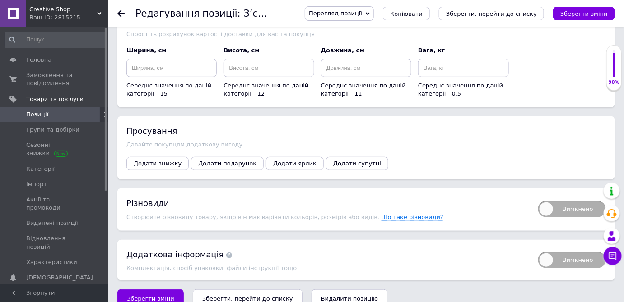
click at [231, 296] on icon "Зберегти, перейти до списку" at bounding box center [247, 299] width 91 height 7
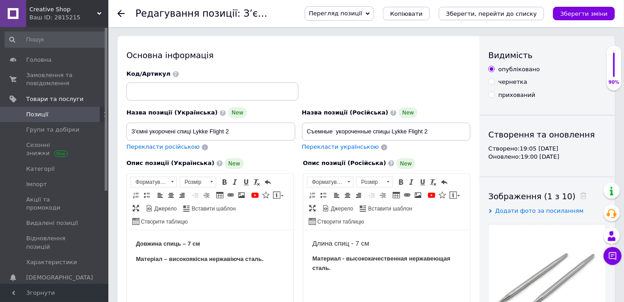
click at [42, 116] on span "Позиції" at bounding box center [37, 115] width 22 height 8
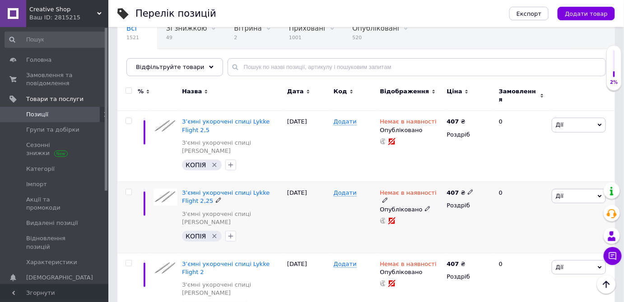
scroll to position [41, 0]
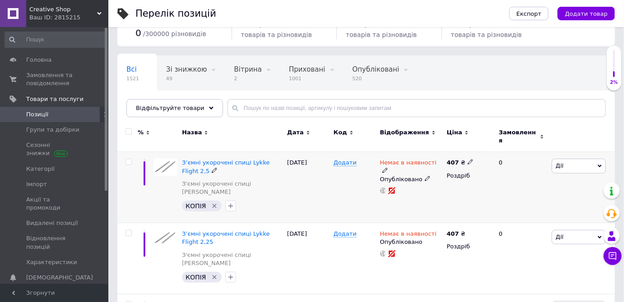
click at [573, 161] on span "Дії" at bounding box center [579, 166] width 54 height 14
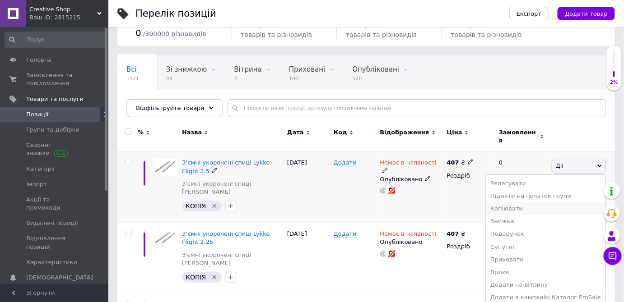
click at [532, 203] on li "Копіювати" at bounding box center [546, 209] width 120 height 13
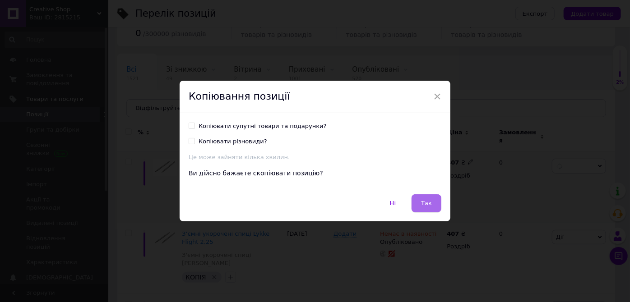
click at [433, 202] on button "Так" at bounding box center [427, 204] width 30 height 18
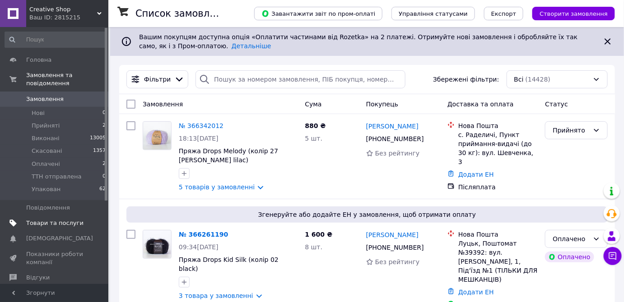
click at [52, 219] on span "Товари та послуги" at bounding box center [54, 223] width 57 height 8
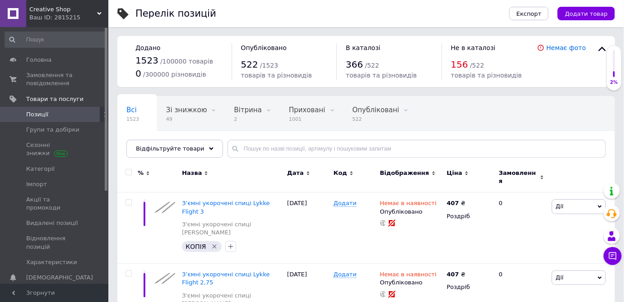
scroll to position [82, 0]
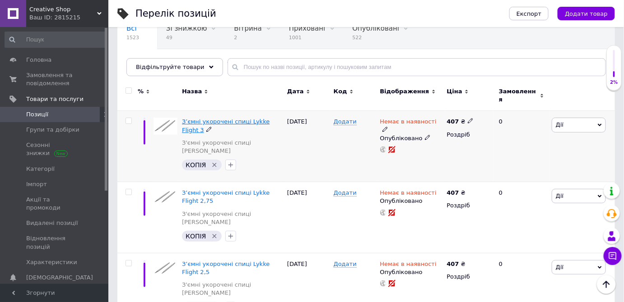
click at [232, 118] on span "З’ємні укорочені спиці Lykke Flight 3" at bounding box center [226, 125] width 88 height 15
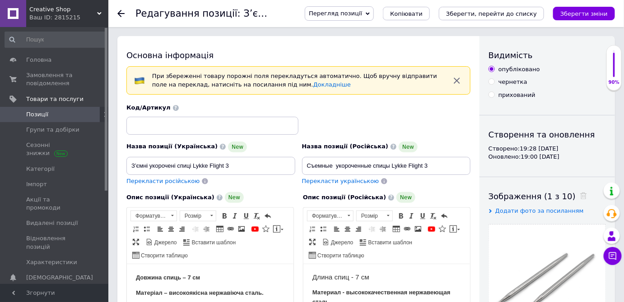
scroll to position [123, 0]
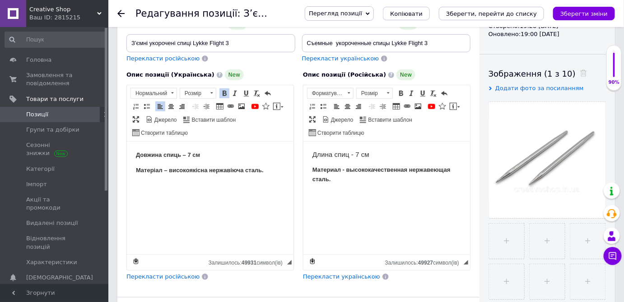
click at [149, 187] on p "Редактор, 4D4BEF5D-7DA1-43E8-AE56-3EABBC95E9F8" at bounding box center [209, 185] width 149 height 9
click at [315, 191] on p "Редактор, 67F24260-8B27-4345-A2D7-094A7E878A26" at bounding box center [386, 194] width 149 height 9
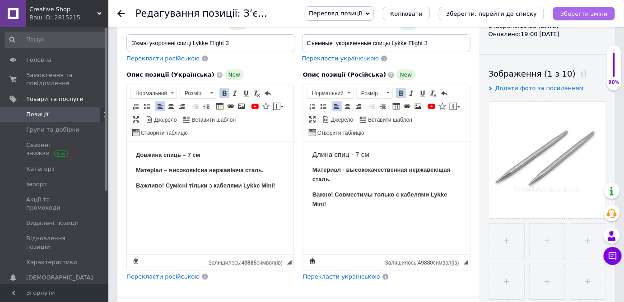
click at [589, 11] on icon "Зберегти зміни" at bounding box center [583, 13] width 47 height 7
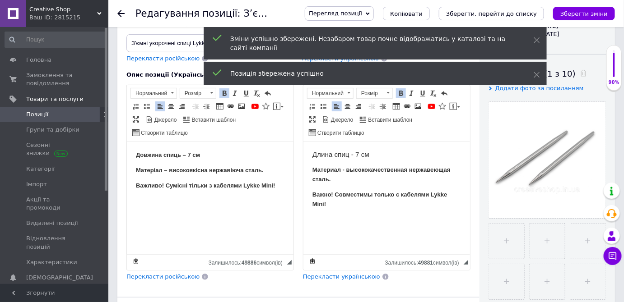
click at [123, 11] on icon at bounding box center [120, 13] width 7 height 7
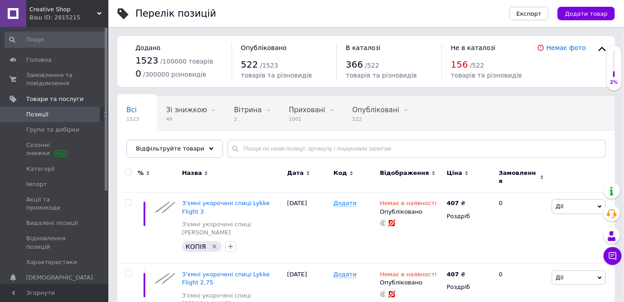
scroll to position [82, 0]
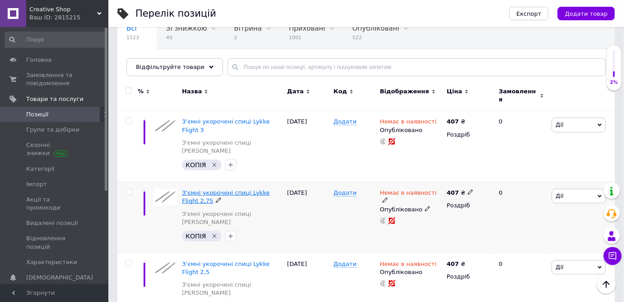
click at [221, 190] on span "З’ємні укорочені спиці Lykke Flight 2,75" at bounding box center [226, 197] width 88 height 15
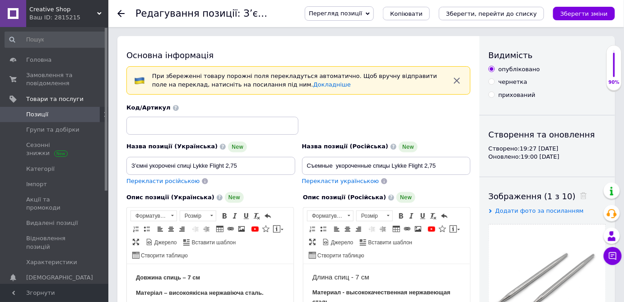
scroll to position [164, 0]
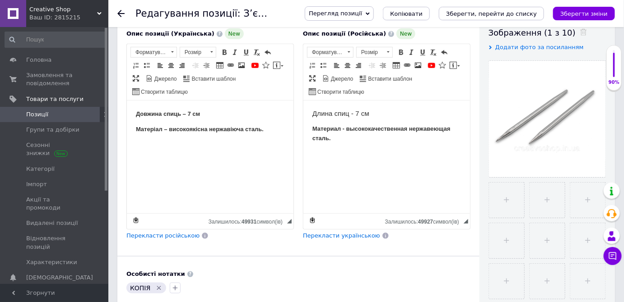
click at [316, 150] on p "Редактор, 561F4101-480B-4ACE-BCC6-92787C615383" at bounding box center [386, 153] width 149 height 9
click at [148, 144] on p "Редактор, F4315E79-DC4A-45C3-A417-F61E09737C26" at bounding box center [209, 144] width 149 height 9
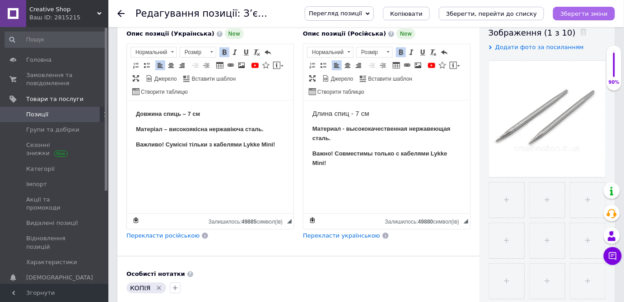
click at [587, 10] on icon "Зберегти зміни" at bounding box center [583, 13] width 47 height 7
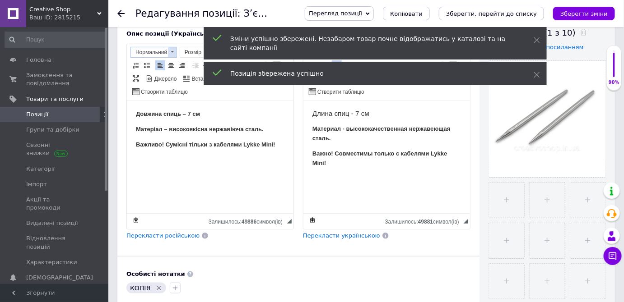
scroll to position [0, 0]
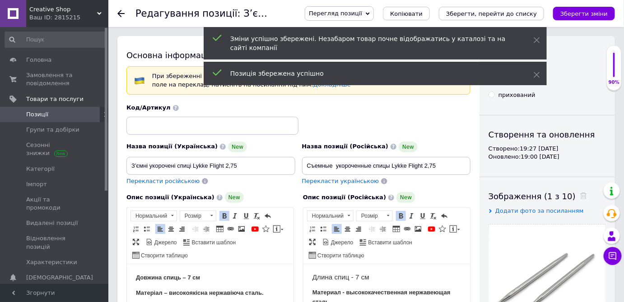
click at [119, 14] on use at bounding box center [120, 13] width 7 height 7
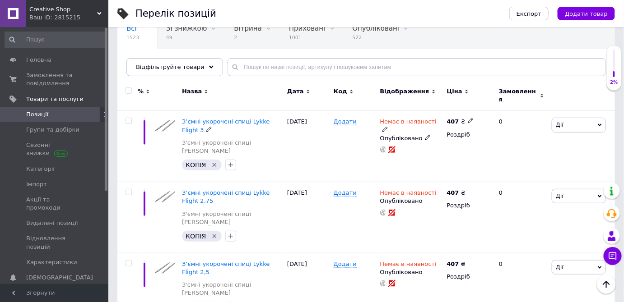
scroll to position [123, 0]
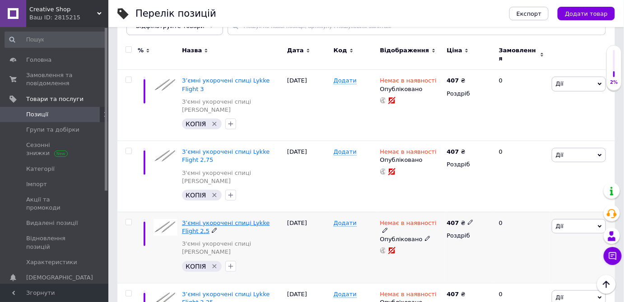
click at [214, 220] on span "З’ємні укорочені спиці Lykke Flight 2,5" at bounding box center [226, 227] width 88 height 15
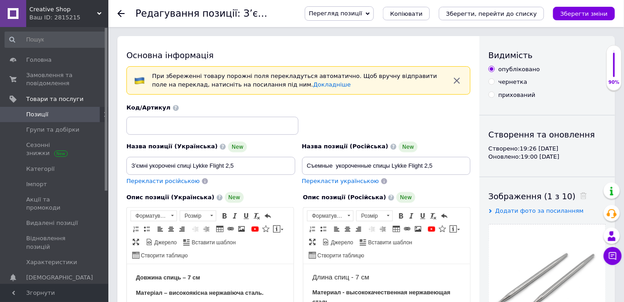
scroll to position [205, 0]
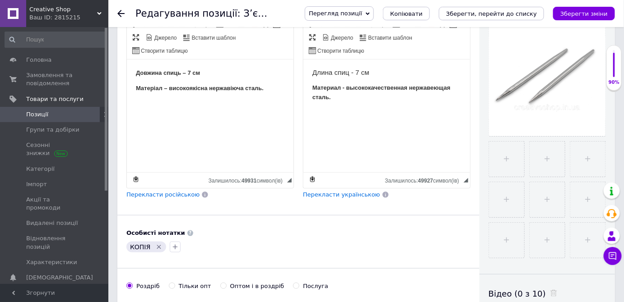
click at [148, 103] on p "Редактор, F8DB7A80-1E67-4599-AF07-4308001B720E" at bounding box center [209, 103] width 149 height 9
click at [316, 110] on p "Редактор, 1EB88E74-8679-49D0-95EC-85FE7750464A" at bounding box center [386, 112] width 149 height 9
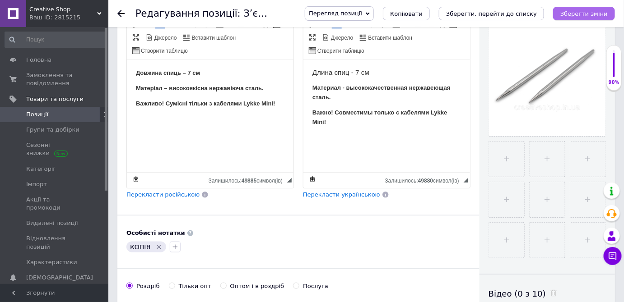
click at [578, 13] on icon "Зберегти зміни" at bounding box center [583, 13] width 47 height 7
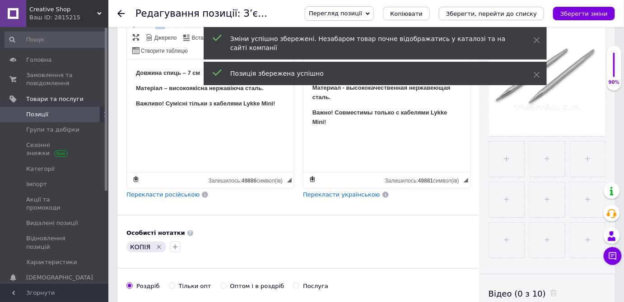
click at [123, 13] on icon at bounding box center [120, 13] width 7 height 7
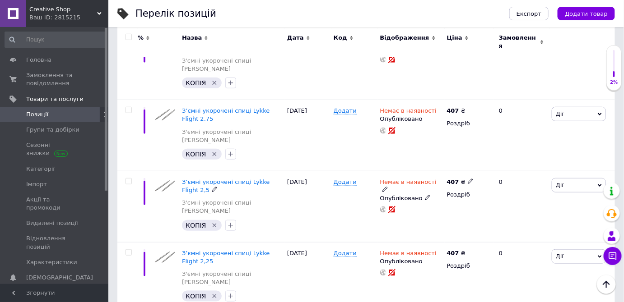
scroll to position [246, 0]
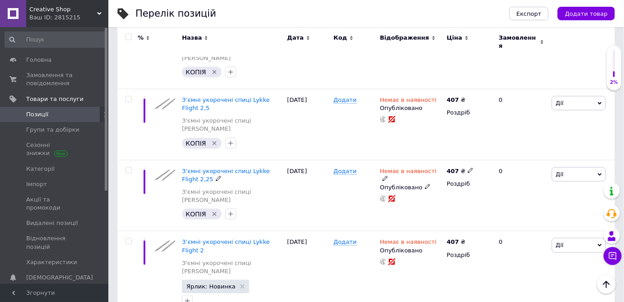
click at [218, 168] on span "З’ємні укорочені спиці Lykke Flight 2,25" at bounding box center [226, 175] width 88 height 15
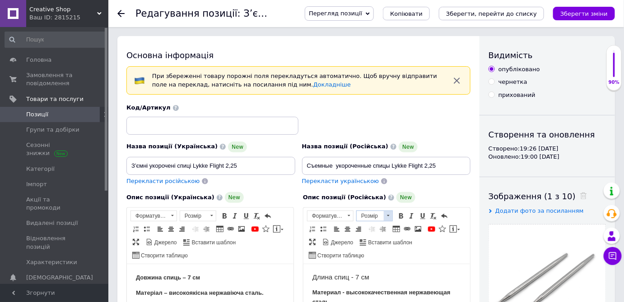
scroll to position [205, 0]
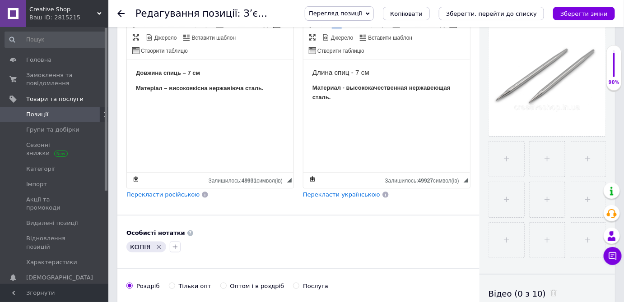
click at [320, 110] on p "Редактор, 62F37755-F70D-43DD-87C0-C4C95A5E03C0" at bounding box center [386, 112] width 149 height 9
click at [143, 99] on p "Редактор, E98BDDFE-99C1-40DC-9265-C236D6B0C141" at bounding box center [209, 103] width 149 height 9
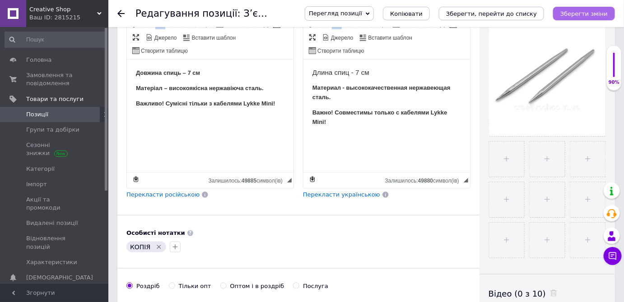
click at [593, 13] on icon "Зберегти зміни" at bounding box center [583, 13] width 47 height 7
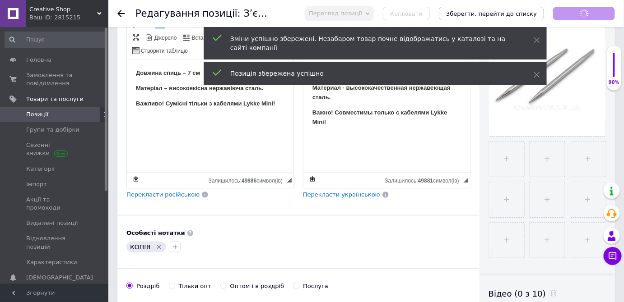
scroll to position [0, 0]
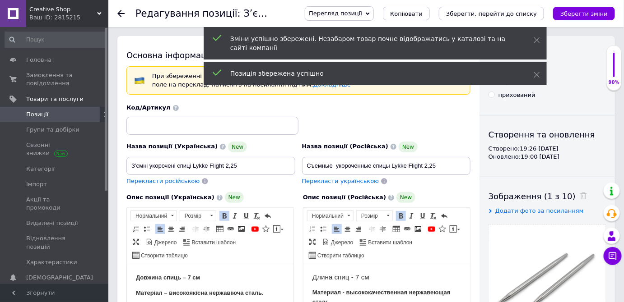
click at [125, 10] on div at bounding box center [126, 13] width 18 height 27
click at [121, 14] on use at bounding box center [120, 13] width 7 height 7
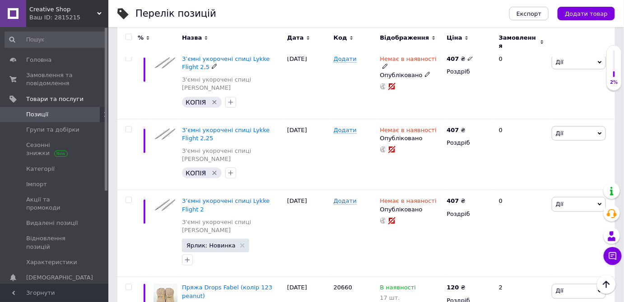
scroll to position [328, 0]
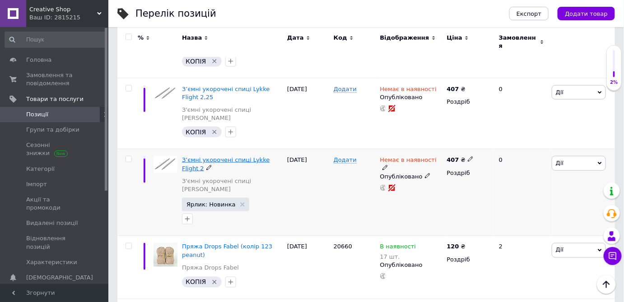
click at [222, 157] on span "З’ємні укорочені спиці Lykke Flight 2" at bounding box center [226, 164] width 88 height 15
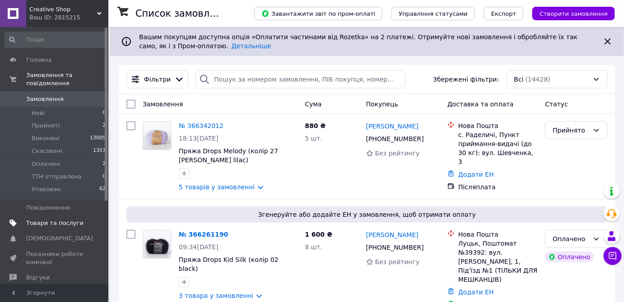
click at [42, 219] on span "Товари та послуги" at bounding box center [54, 223] width 57 height 8
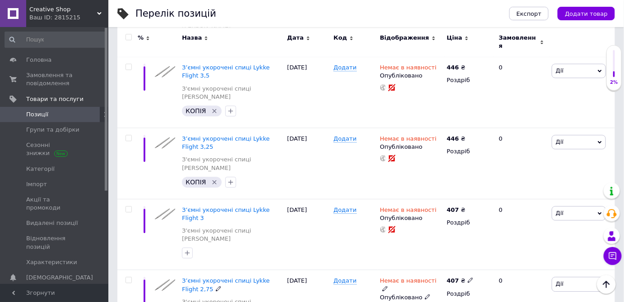
scroll to position [862, 0]
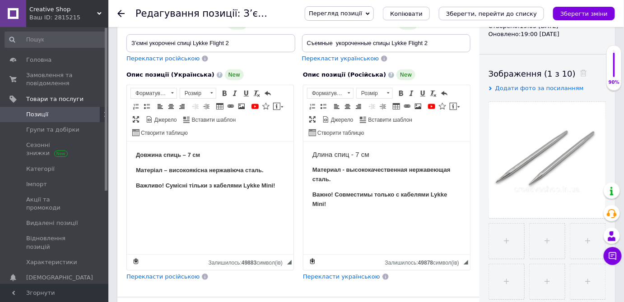
scroll to position [164, 0]
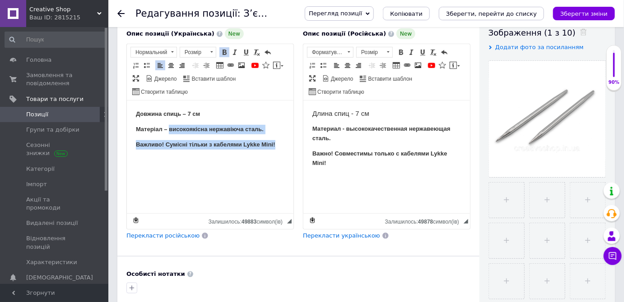
drag, startPoint x: 170, startPoint y: 129, endPoint x: 279, endPoint y: 139, distance: 110.2
click at [279, 139] on body "Довжина спиць – 7 см Матеріал – високоякісна нержавіюча сталь. Важливо! Сумісні…" at bounding box center [209, 145] width 149 height 70
copy body "високоякісна нержавіюча сталь. Важливо! Сумісні тільки з кабелями Lykke Mini!"
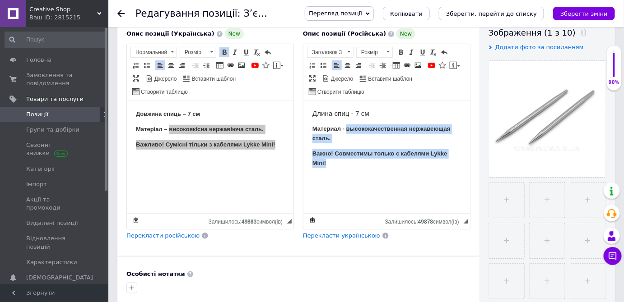
drag, startPoint x: 355, startPoint y: 134, endPoint x: 373, endPoint y: 164, distance: 35.2
click at [373, 164] on body "Длина спиц - 7 см Материал - высококачественная нержавеющая сталь. Важно! Совме…" at bounding box center [386, 154] width 149 height 89
copy body "высококачественная нержавеющая сталь. Важно! Совместимы только с кабелями Lykke…"
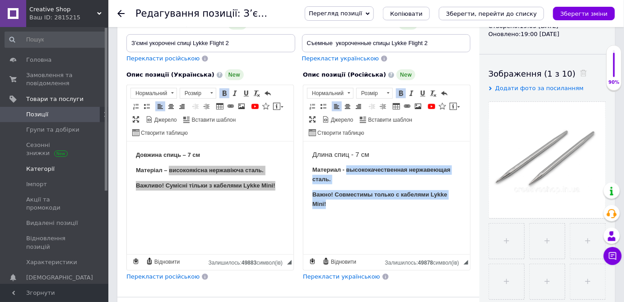
scroll to position [0, 0]
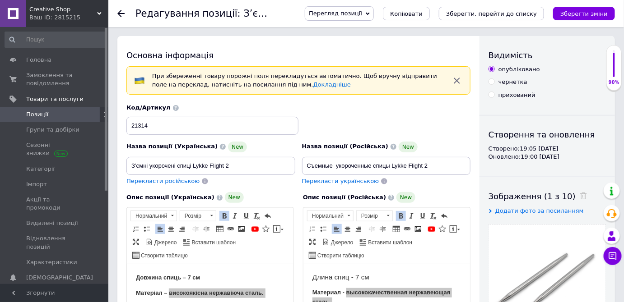
click at [33, 113] on span "Позиції" at bounding box center [37, 115] width 22 height 8
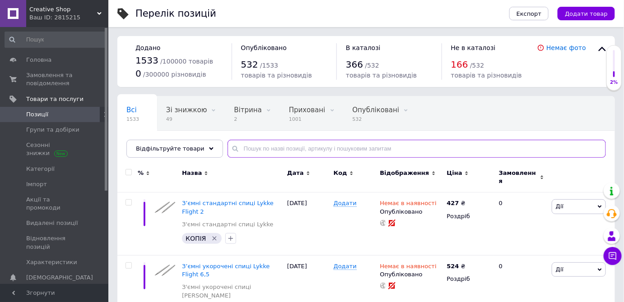
click at [249, 150] on input "text" at bounding box center [417, 149] width 378 height 18
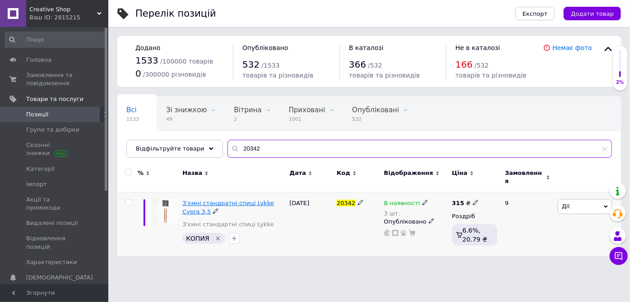
type input "20342"
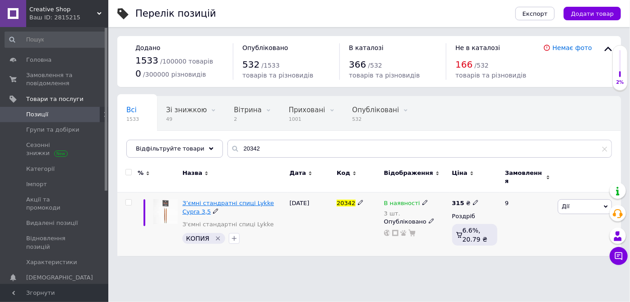
click at [215, 200] on span "З’ємні стандратні спиці Lykke Cypra 3,5" at bounding box center [228, 207] width 92 height 15
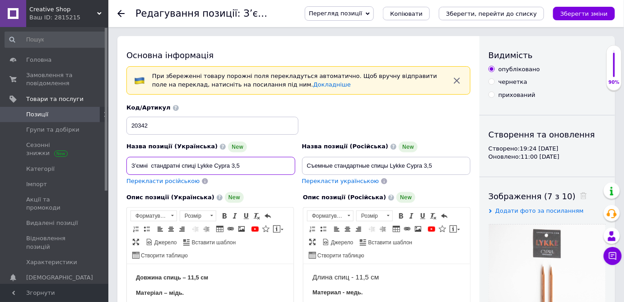
click at [167, 165] on input "З’ємні стандратні спиці Lykke Cypra 3,5" at bounding box center [210, 166] width 169 height 18
type input "З’ємні стандартні спиці Lykke Cypra 3,5"
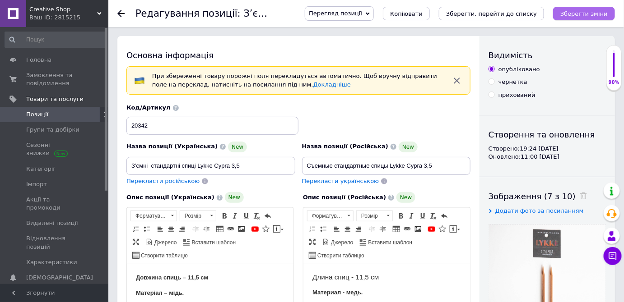
click at [575, 16] on icon "Зберегти зміни" at bounding box center [583, 13] width 47 height 7
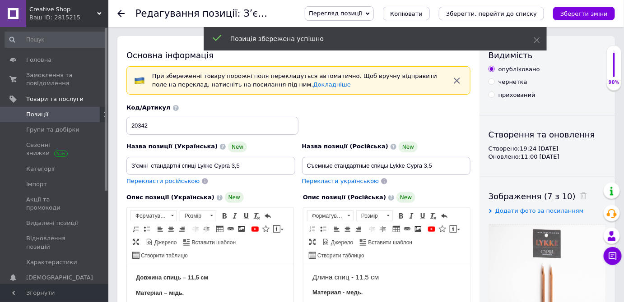
click at [35, 117] on span "Позиції" at bounding box center [37, 115] width 22 height 8
